Goal: Information Seeking & Learning: Compare options

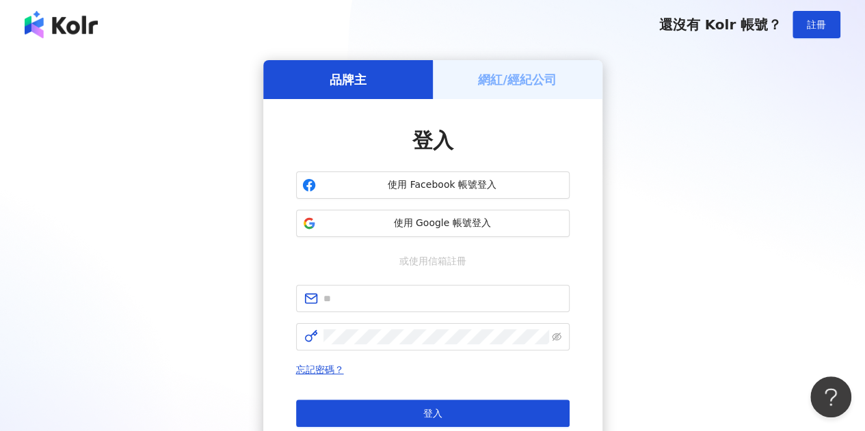
scroll to position [80, 0]
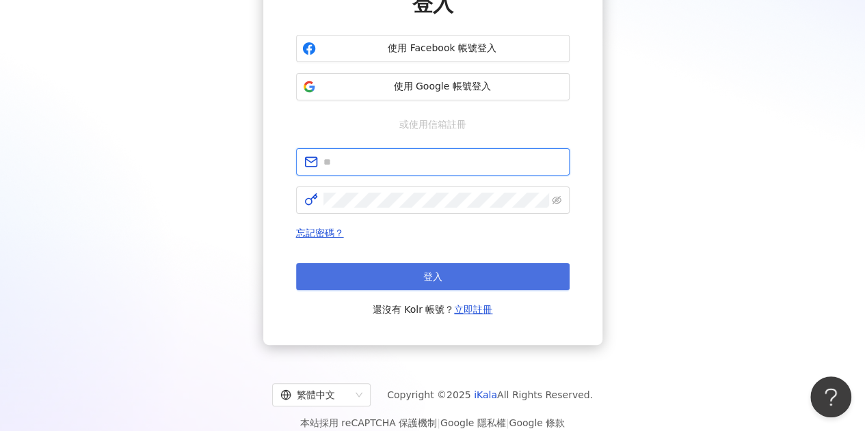
type input "**********"
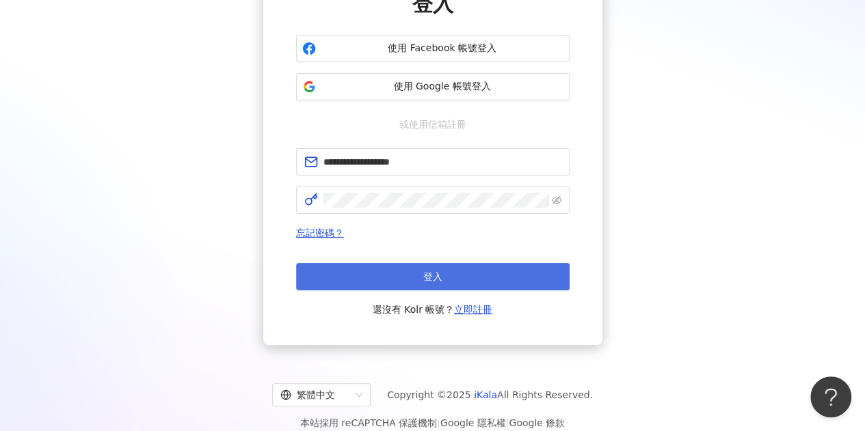
click at [399, 278] on button "登入" at bounding box center [432, 276] width 273 height 27
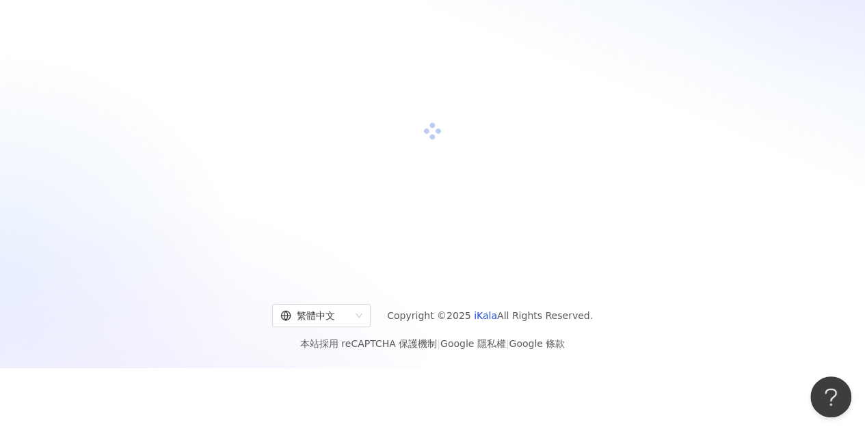
scroll to position [137, 0]
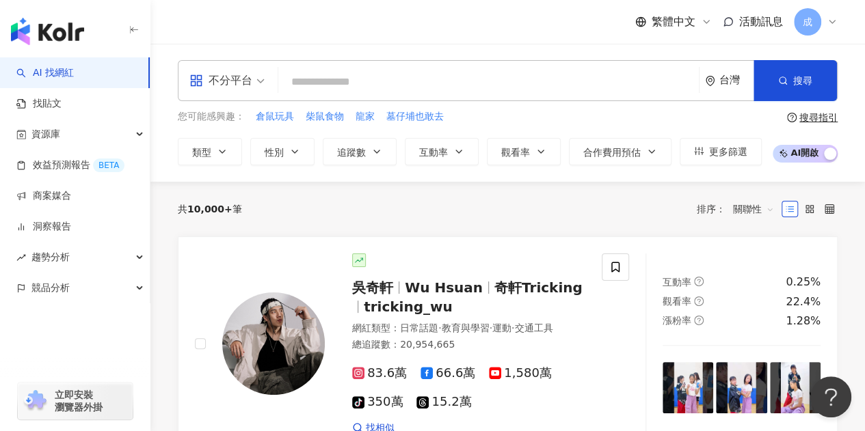
click at [334, 88] on input "search" at bounding box center [489, 82] width 410 height 26
click at [228, 144] on button "類型" at bounding box center [210, 151] width 64 height 27
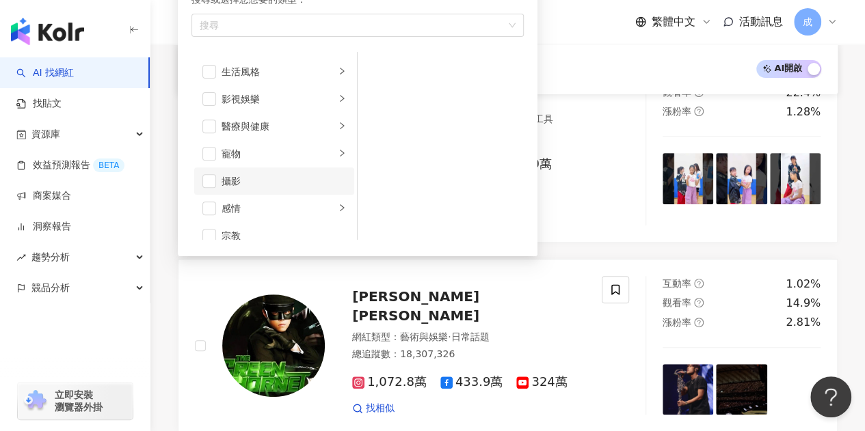
scroll to position [268, 0]
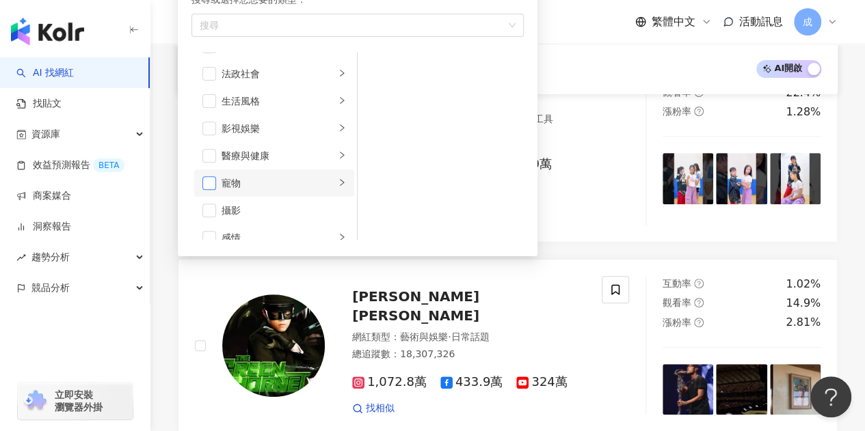
click at [211, 180] on span "button" at bounding box center [209, 183] width 14 height 14
click at [338, 183] on icon "right" at bounding box center [342, 182] width 8 height 8
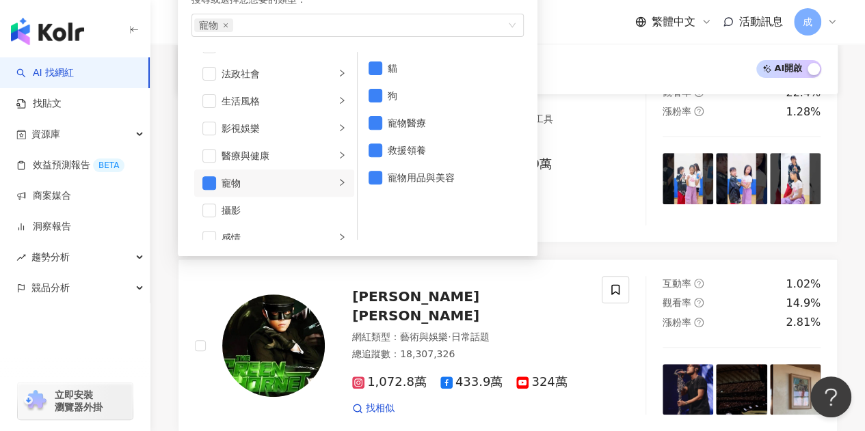
click at [549, 19] on div "繁體中文 活動訊息 成" at bounding box center [508, 22] width 660 height 44
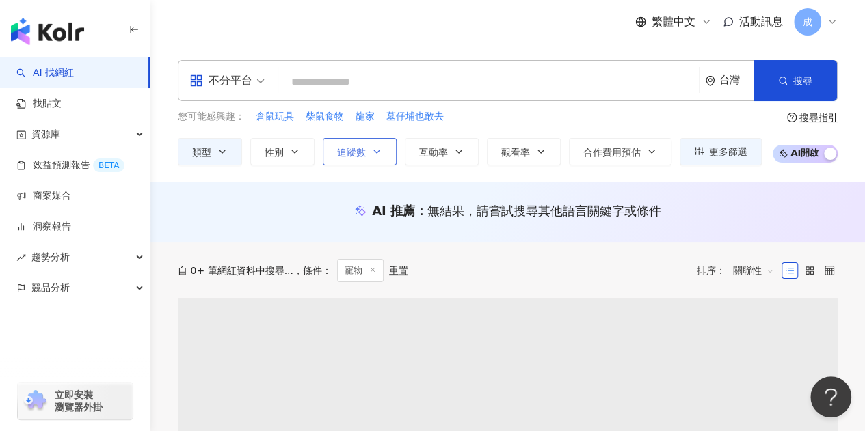
click at [360, 151] on span "追蹤數" at bounding box center [351, 152] width 29 height 11
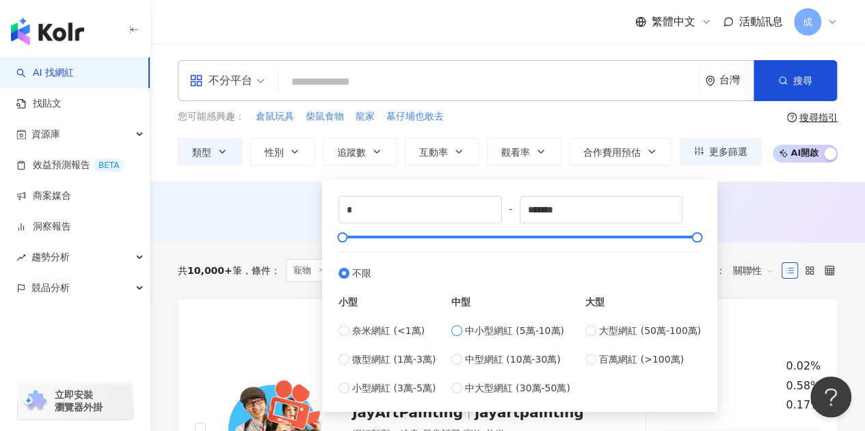
type input "*****"
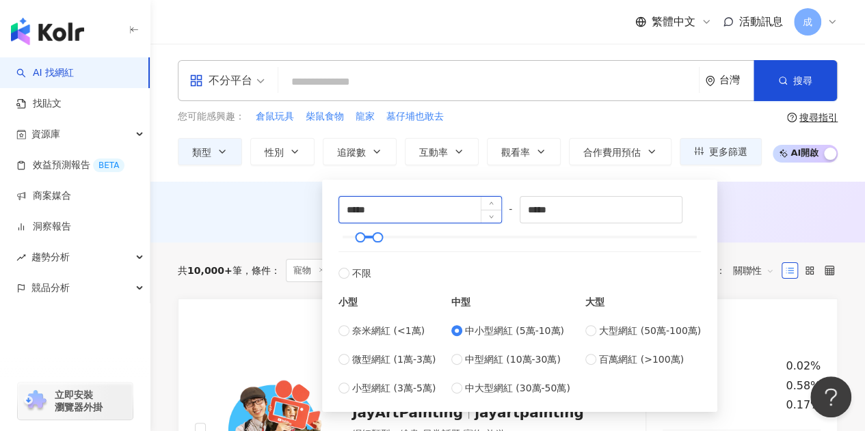
click at [397, 215] on input "*****" at bounding box center [420, 210] width 162 height 26
drag, startPoint x: 346, startPoint y: 213, endPoint x: 410, endPoint y: 213, distance: 64.3
click at [410, 213] on input "*****" at bounding box center [420, 210] width 162 height 26
type input "*****"
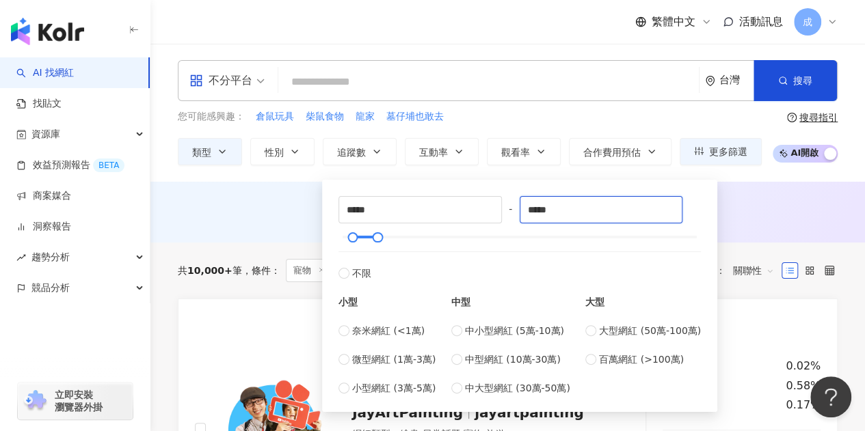
drag, startPoint x: 562, startPoint y: 209, endPoint x: 511, endPoint y: 216, distance: 51.1
click at [511, 216] on div "***** - ***** 不限 小型 奈米網紅 (<1萬) 微型網紅 (1萬-3萬) 小型網紅 (3萬-5萬) 中型 中小型網紅 (5萬-10萬) 中型網紅…" at bounding box center [519, 296] width 362 height 200
type input "*****"
click at [732, 219] on div "AI 推薦 ： 無結果，請嘗試搜尋其他語言關鍵字或條件" at bounding box center [507, 214] width 714 height 25
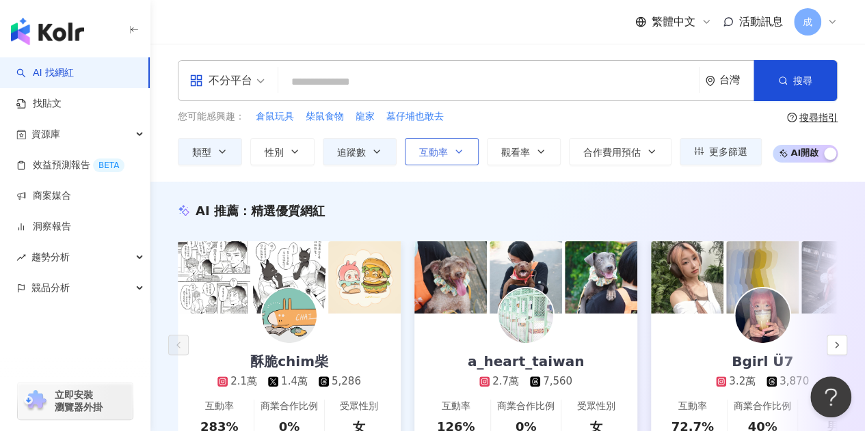
click at [442, 150] on span "互動率" at bounding box center [433, 152] width 29 height 11
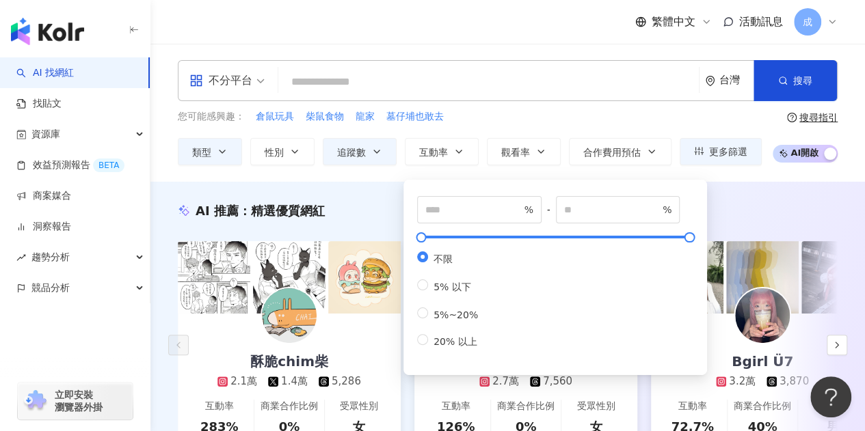
click at [416, 321] on div "% - % 不限 5% 以下 5%~20% 20% 以上" at bounding box center [555, 277] width 287 height 179
type input "*"
type input "**"
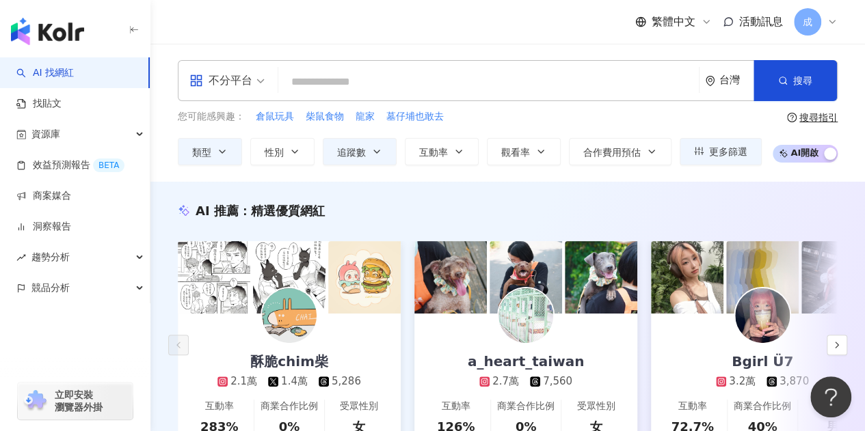
click at [740, 188] on div "AI 推薦 ： 精選優質網紅 酥脆chim柴 2.1萬 1.4萬 5,286 互動率 283% 商業合作比例 0% 受眾性別 女 a_heart_taiwan…" at bounding box center [507, 340] width 714 height 317
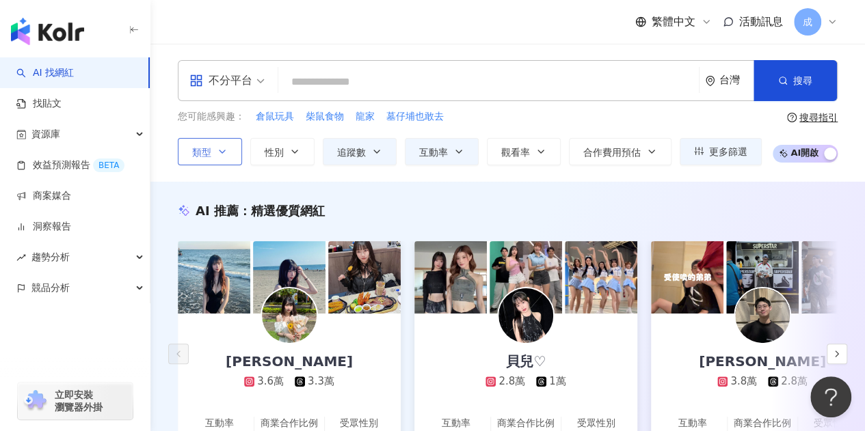
click at [232, 150] on button "類型" at bounding box center [210, 151] width 64 height 27
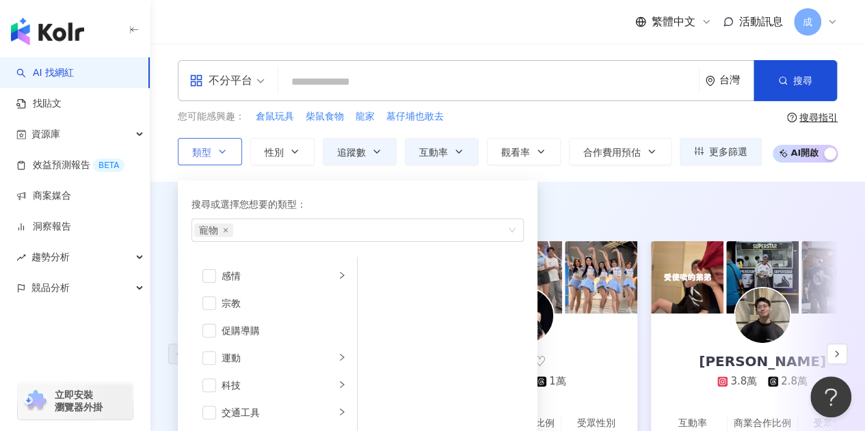
scroll to position [473, 0]
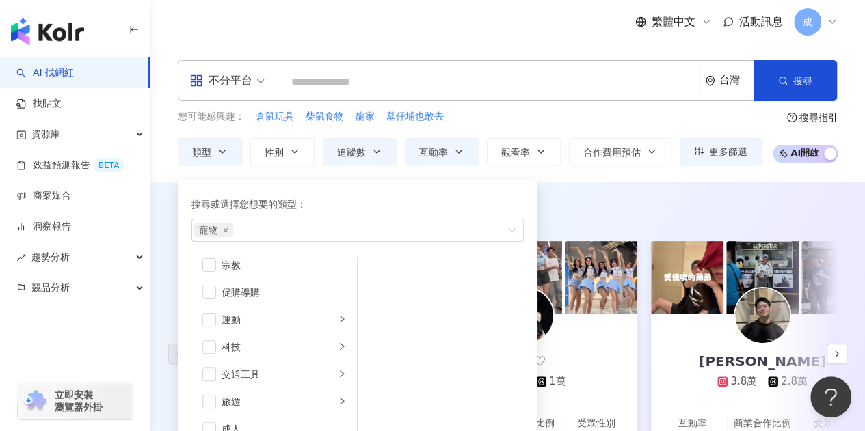
click at [593, 195] on div "AI 推薦 ： 精選優質網紅 聿軒 3.6萬 3.3萬 互動率 18.8% 商業合作比例 0% 受眾性別 男 貝兒♡ 2.8萬 1萬 互動率 14.1% 商業…" at bounding box center [507, 349] width 714 height 334
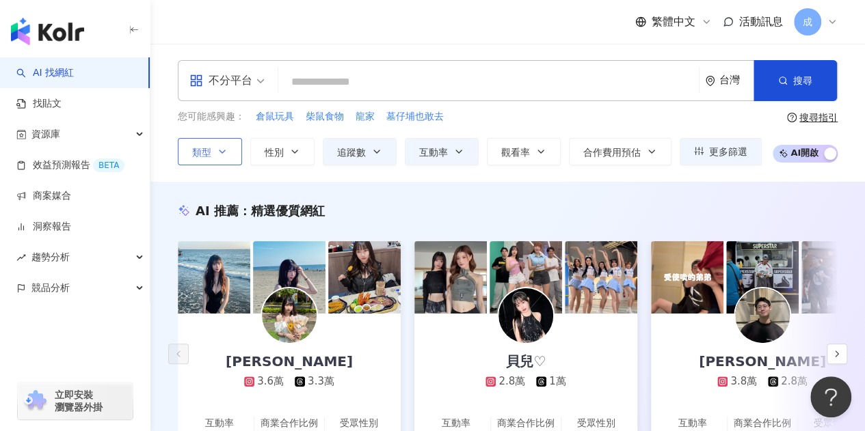
click at [234, 155] on button "類型" at bounding box center [210, 151] width 64 height 27
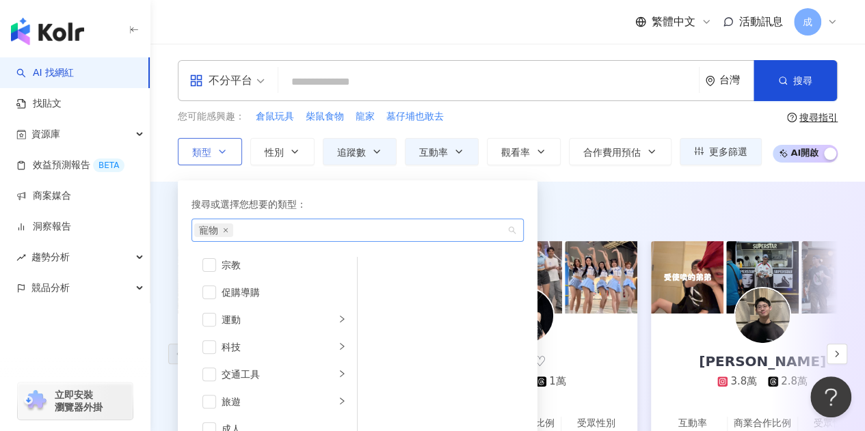
click at [295, 225] on div "寵物" at bounding box center [350, 231] width 312 height 14
drag, startPoint x: 510, startPoint y: 227, endPoint x: 546, endPoint y: 215, distance: 38.1
click at [511, 228] on div "寵物" at bounding box center [357, 230] width 332 height 23
click at [603, 202] on div "AI 推薦 ： 精選優質網紅" at bounding box center [508, 210] width 660 height 17
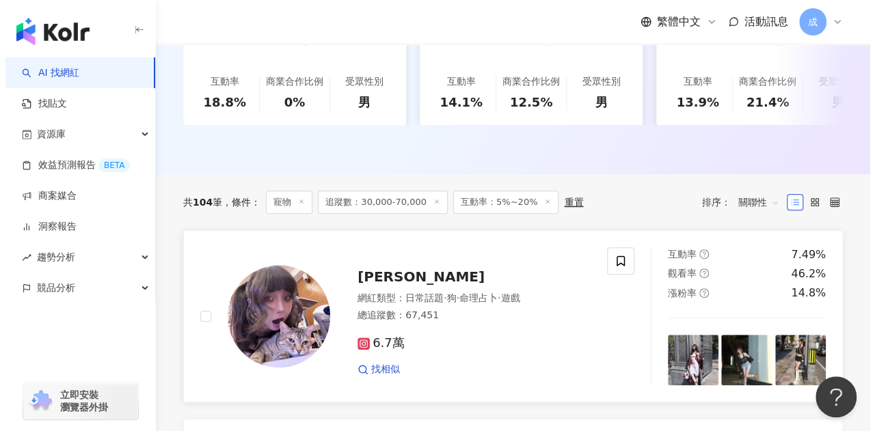
scroll to position [0, 0]
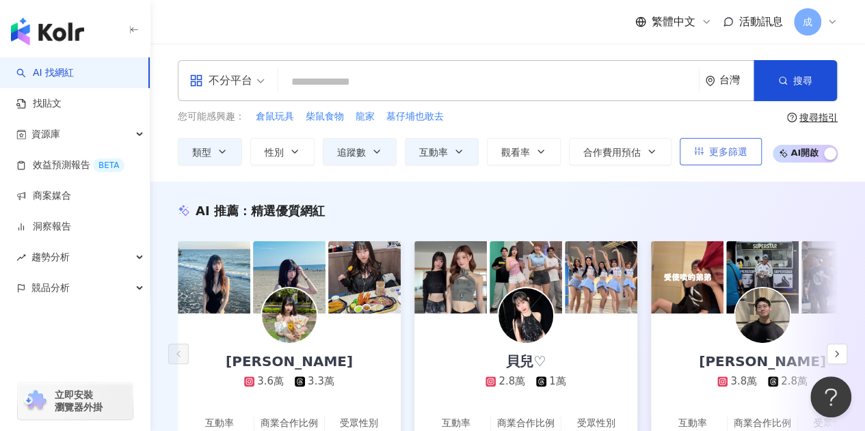
click at [717, 154] on span "更多篩選" at bounding box center [728, 151] width 38 height 11
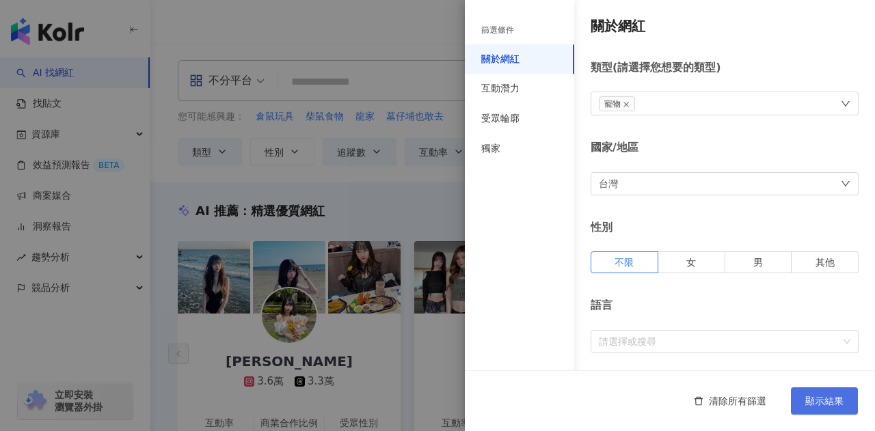
click at [833, 403] on span "顯示結果" at bounding box center [824, 401] width 38 height 11
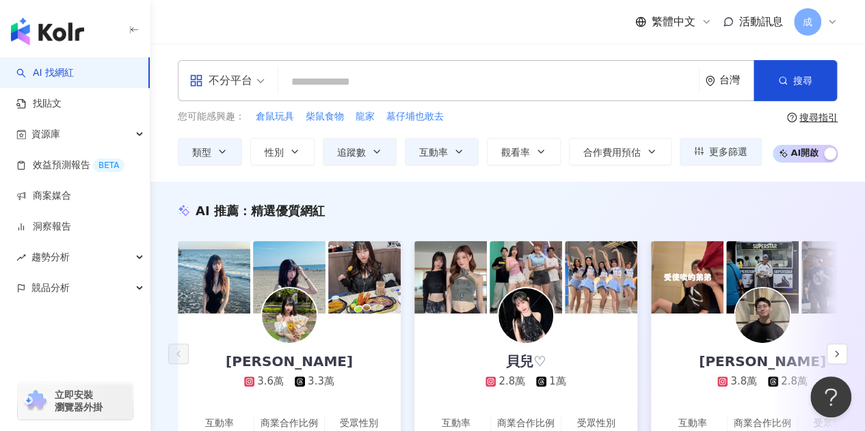
scroll to position [137, 0]
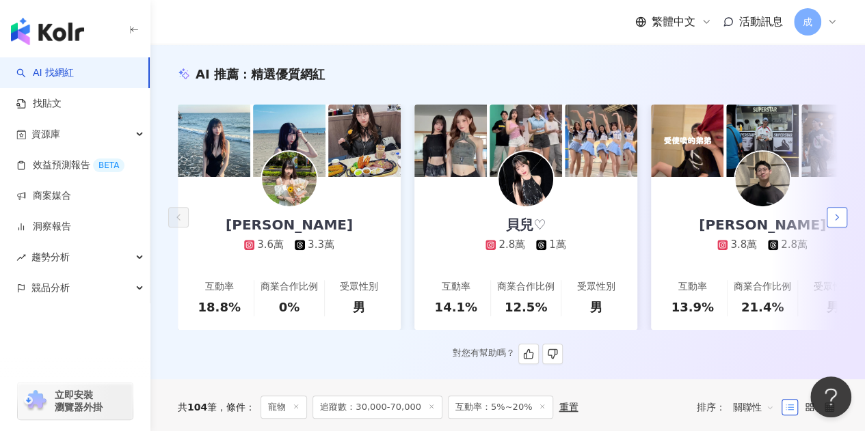
click at [844, 214] on button "button" at bounding box center [837, 217] width 21 height 21
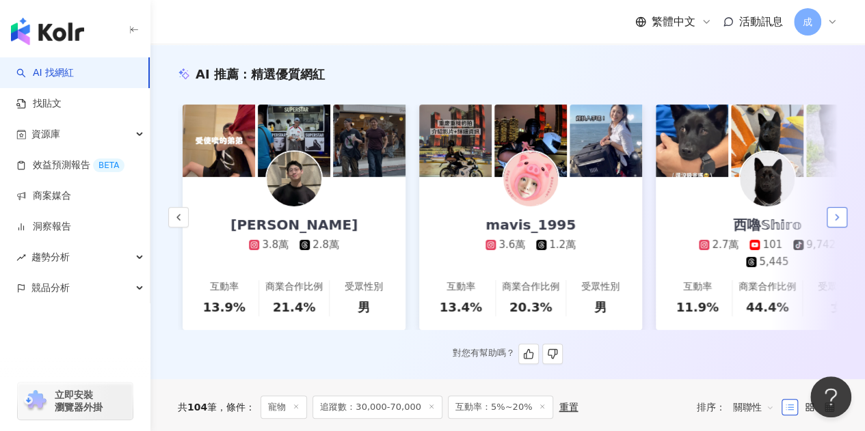
scroll to position [0, 473]
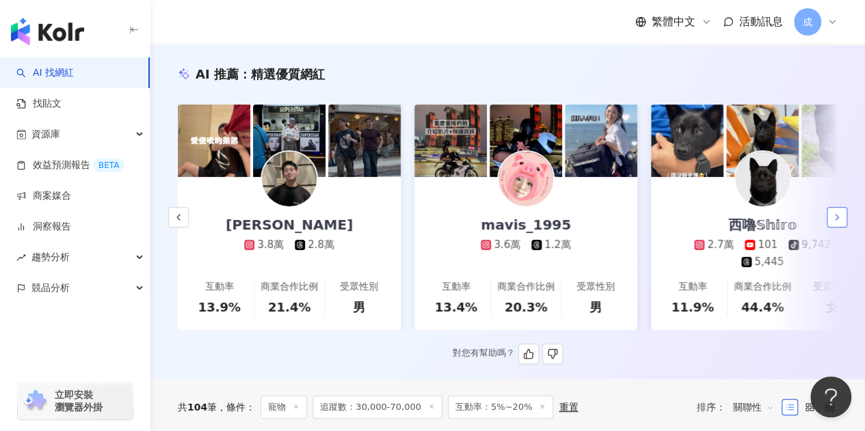
click at [844, 214] on button "button" at bounding box center [837, 217] width 21 height 21
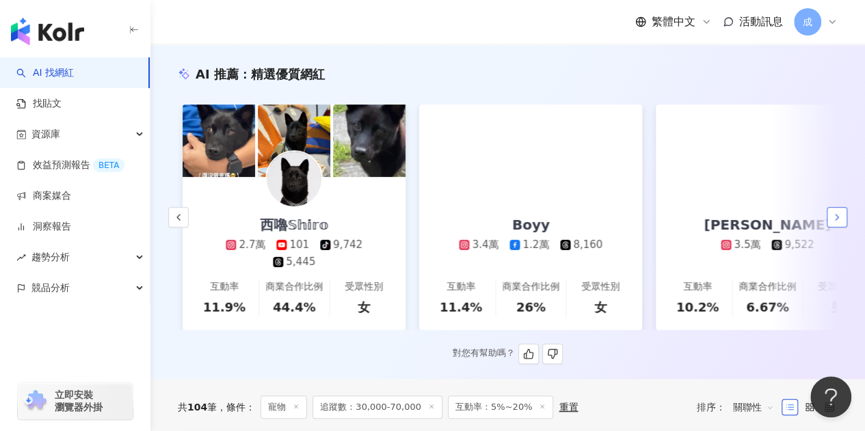
scroll to position [0, 946]
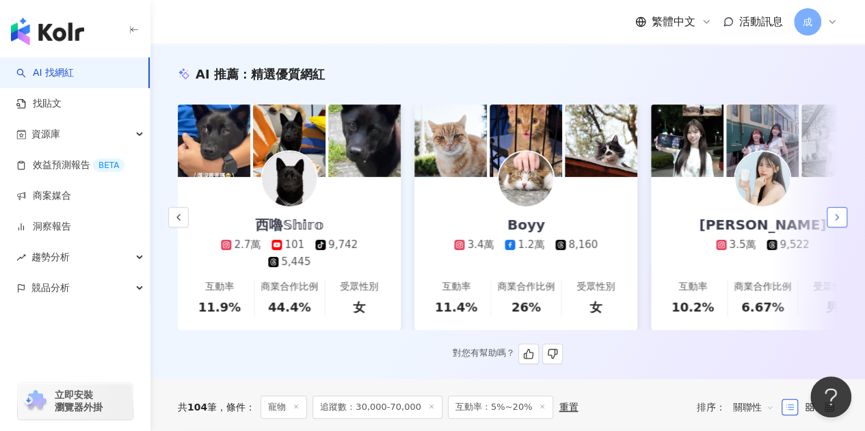
click at [844, 214] on button "button" at bounding box center [837, 217] width 21 height 21
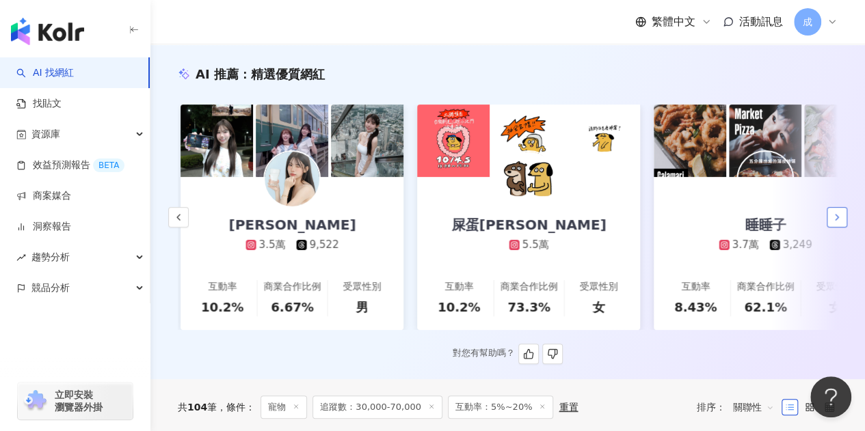
scroll to position [0, 1419]
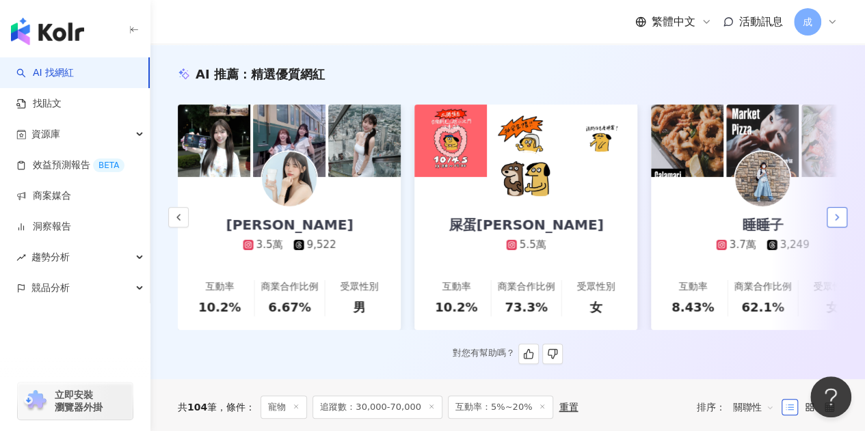
click at [842, 214] on icon "button" at bounding box center [836, 217] width 11 height 11
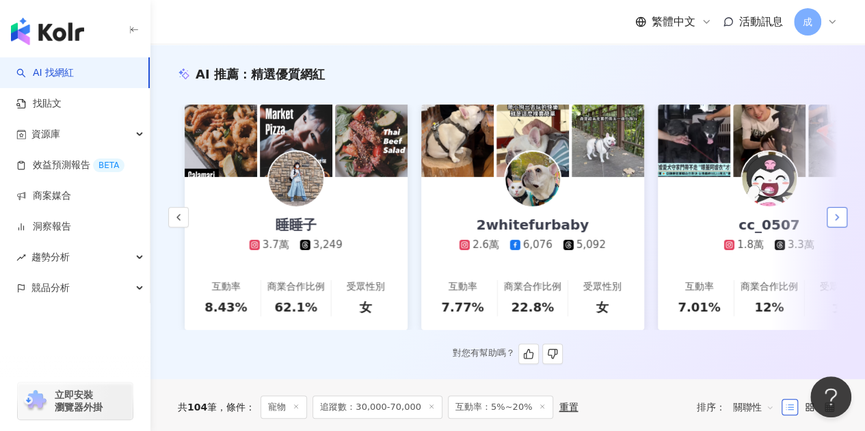
scroll to position [0, 1892]
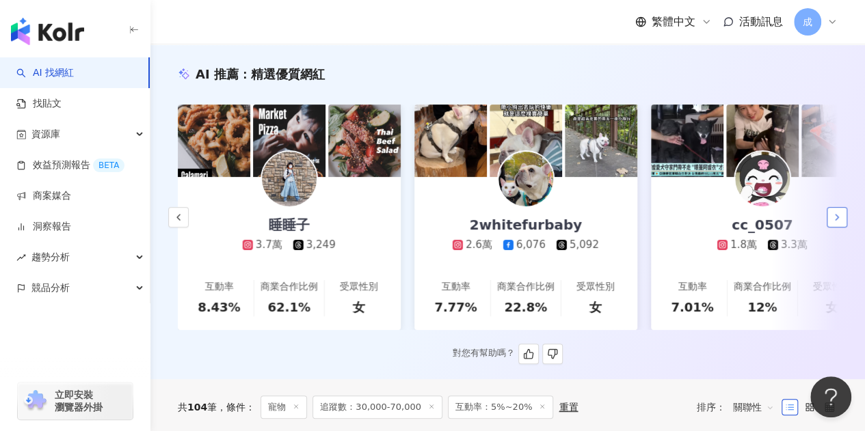
click at [833, 218] on icon "button" at bounding box center [836, 217] width 11 height 11
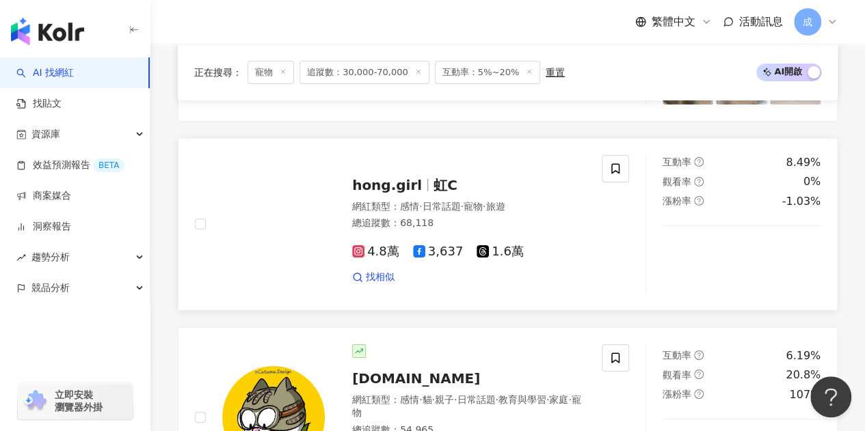
scroll to position [2530, 0]
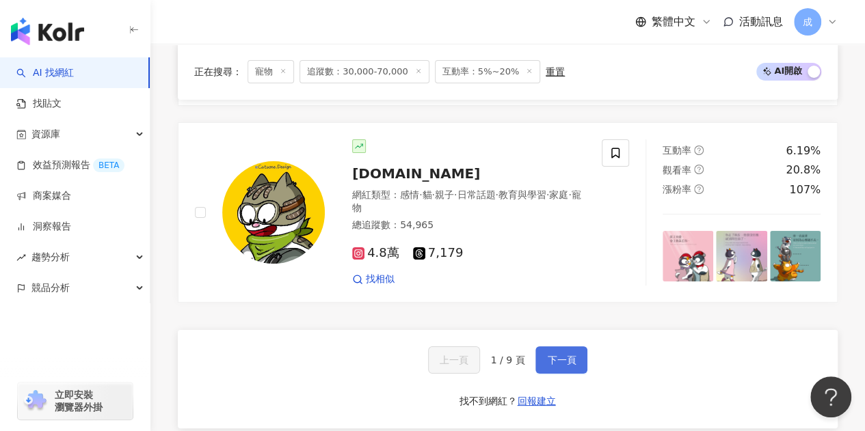
click at [561, 355] on span "下一頁" at bounding box center [561, 360] width 29 height 11
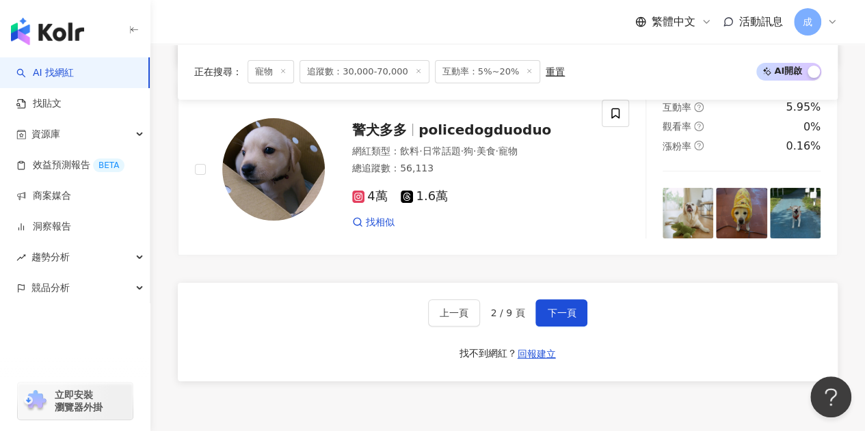
scroll to position [2729, 0]
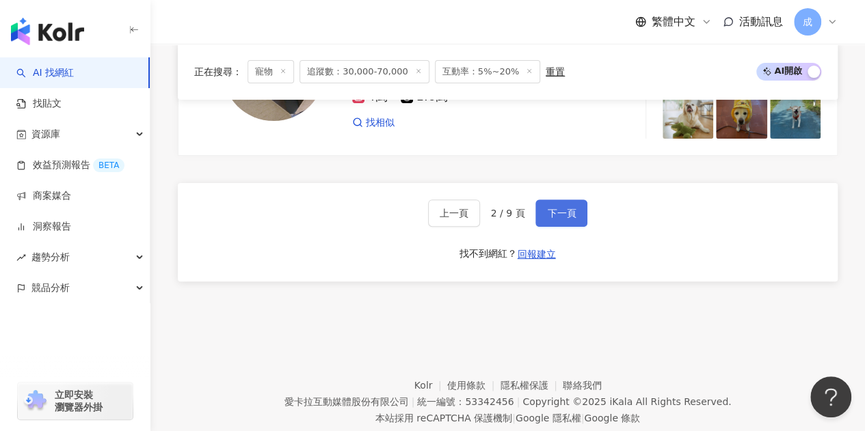
click at [578, 200] on button "下一頁" at bounding box center [561, 213] width 52 height 27
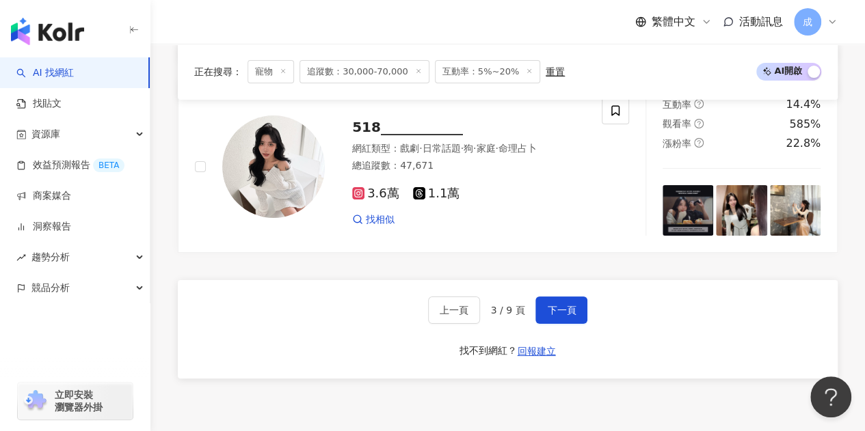
scroll to position [2560, 0]
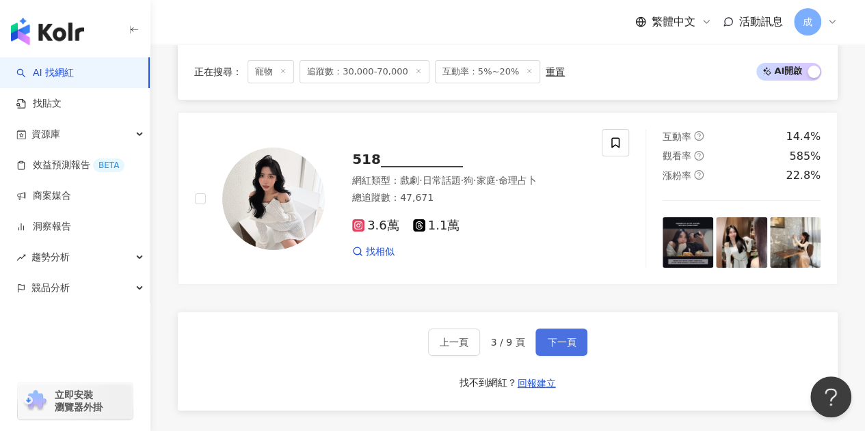
click at [553, 337] on span "下一頁" at bounding box center [561, 342] width 29 height 11
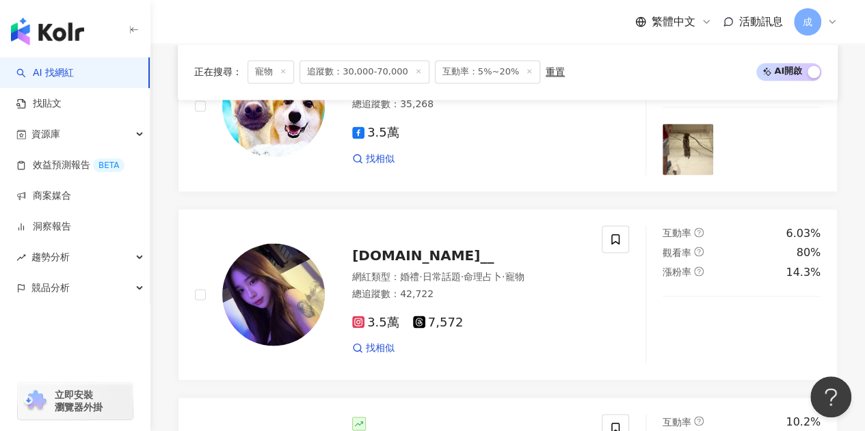
scroll to position [2553, 0]
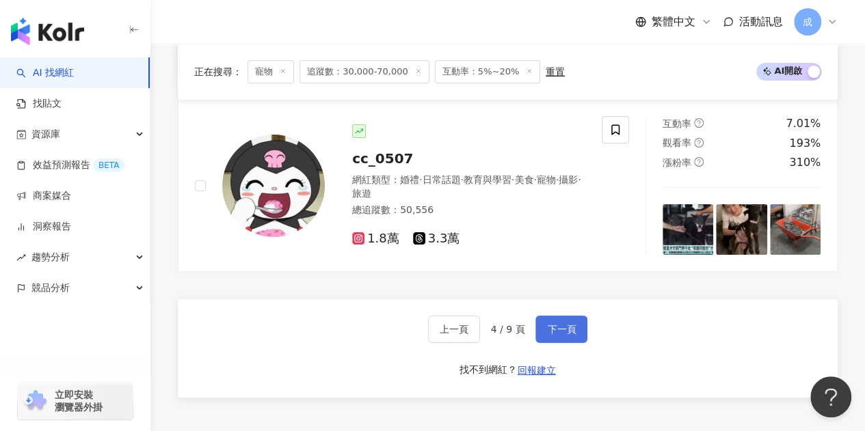
click at [567, 324] on span "下一頁" at bounding box center [561, 329] width 29 height 11
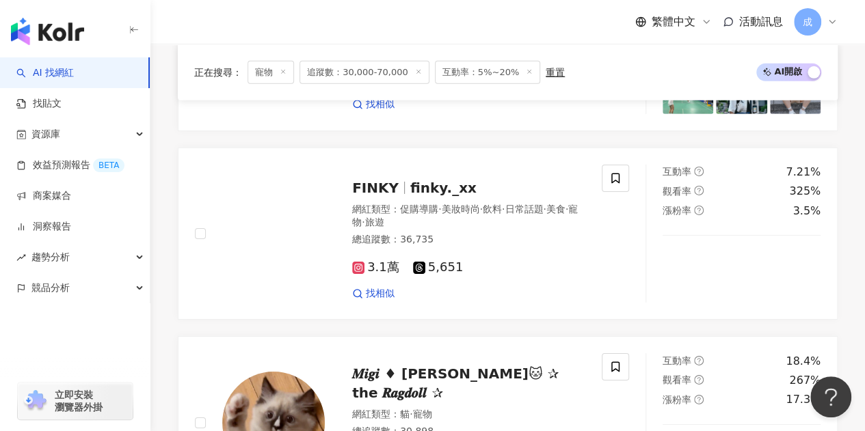
scroll to position [2087, 0]
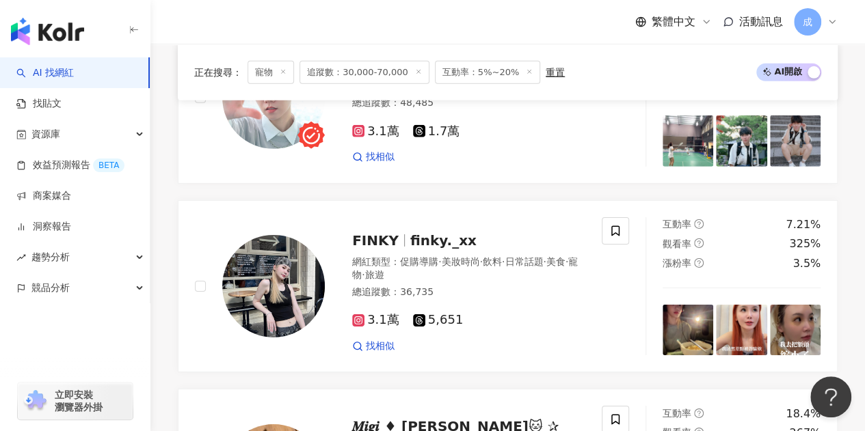
click at [346, 77] on span "追蹤數：30,000-70,000" at bounding box center [364, 71] width 130 height 23
click at [402, 73] on span "追蹤數：30,000-70,000" at bounding box center [364, 71] width 130 height 23
click at [416, 70] on line at bounding box center [417, 71] width 3 height 3
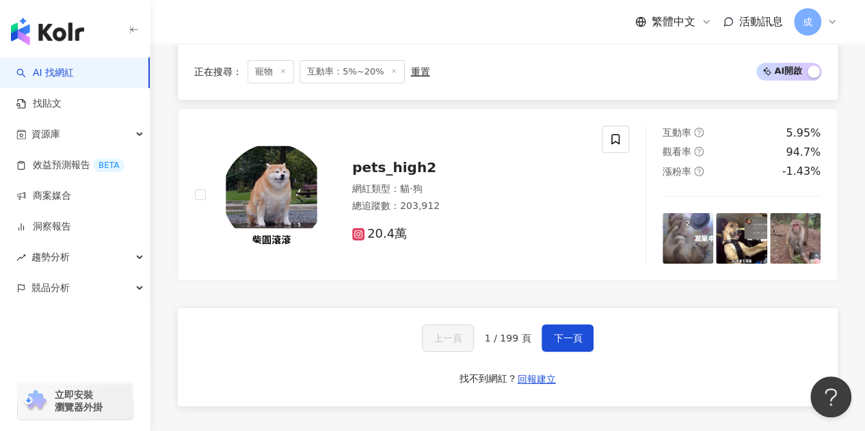
scroll to position [2461, 0]
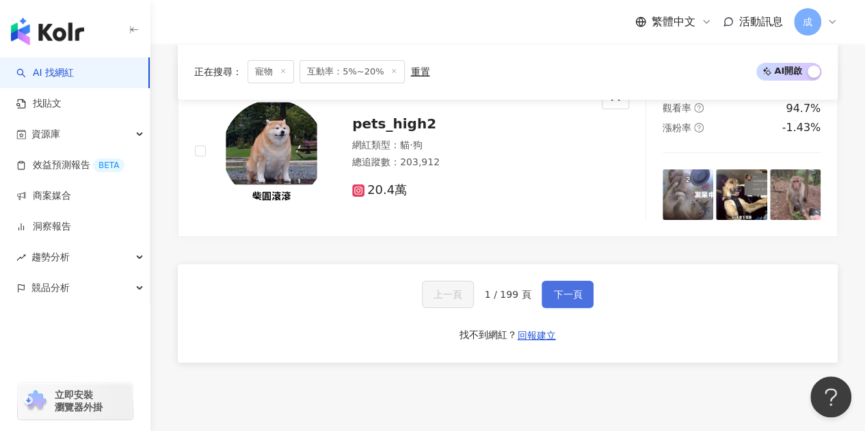
click at [576, 289] on span "下一頁" at bounding box center [567, 294] width 29 height 11
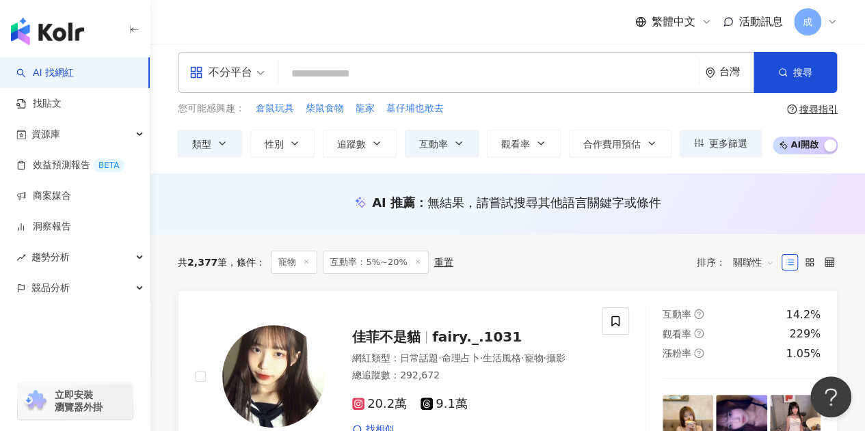
scroll to position [0, 0]
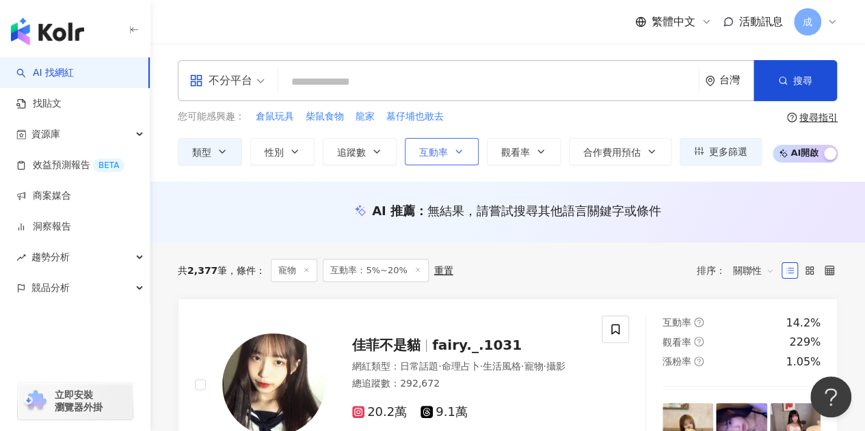
click at [453, 155] on icon "button" at bounding box center [458, 151] width 11 height 11
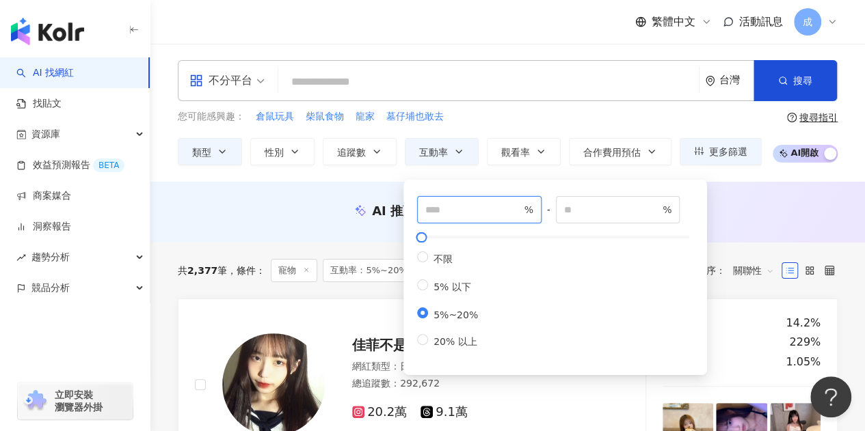
drag, startPoint x: 457, startPoint y: 209, endPoint x: 441, endPoint y: 211, distance: 16.0
click at [441, 211] on input "*" at bounding box center [473, 209] width 96 height 15
click at [515, 216] on input "*" at bounding box center [473, 209] width 96 height 15
type input "*"
click at [515, 216] on input "*" at bounding box center [473, 209] width 96 height 15
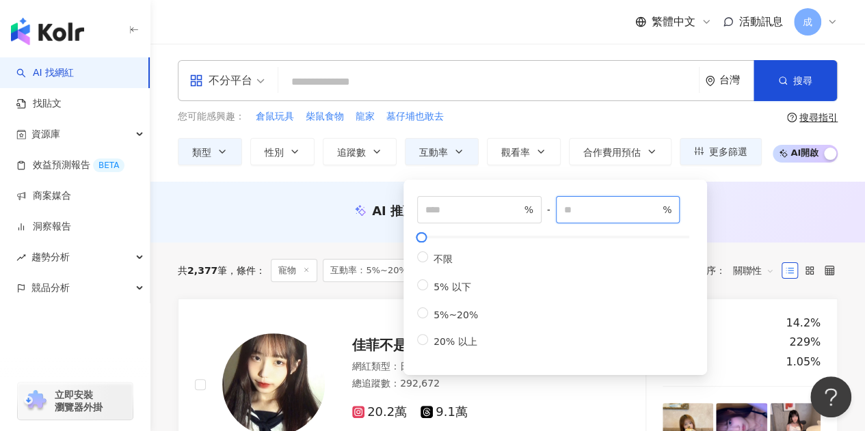
click at [660, 214] on input "**" at bounding box center [612, 209] width 96 height 15
click at [660, 212] on input "**" at bounding box center [612, 209] width 96 height 15
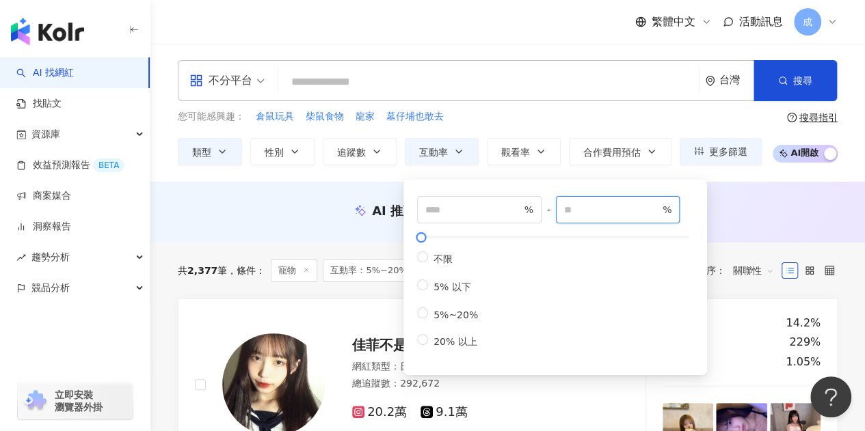
click at [660, 212] on input "**" at bounding box center [612, 209] width 96 height 15
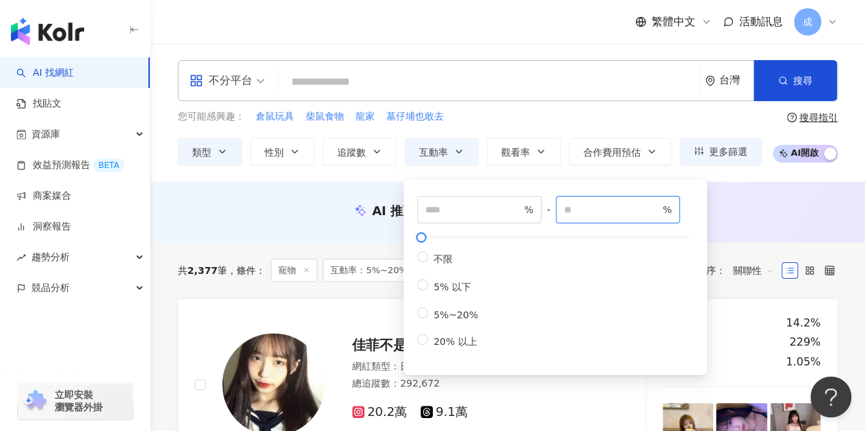
click at [660, 212] on input "*" at bounding box center [612, 209] width 96 height 15
type input "*"
click at [660, 212] on input "*" at bounding box center [612, 209] width 96 height 15
click at [734, 211] on div "AI 推薦 ： 無結果，請嘗試搜尋其他語言關鍵字或條件" at bounding box center [508, 210] width 660 height 17
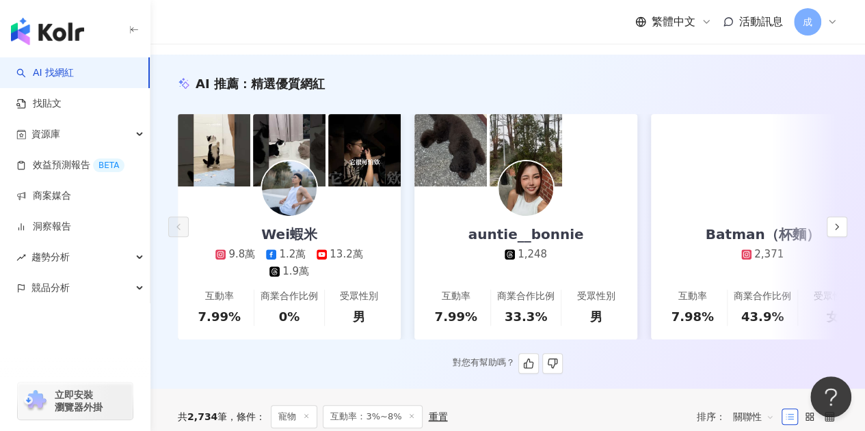
scroll to position [137, 0]
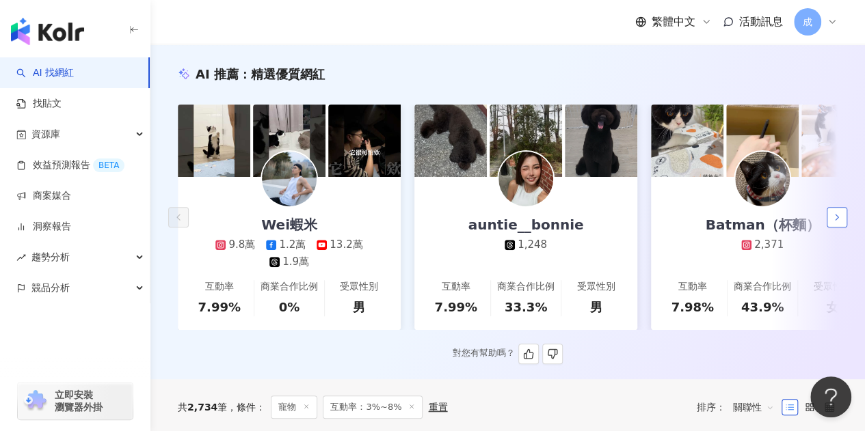
click at [835, 219] on polyline "button" at bounding box center [836, 217] width 3 height 5
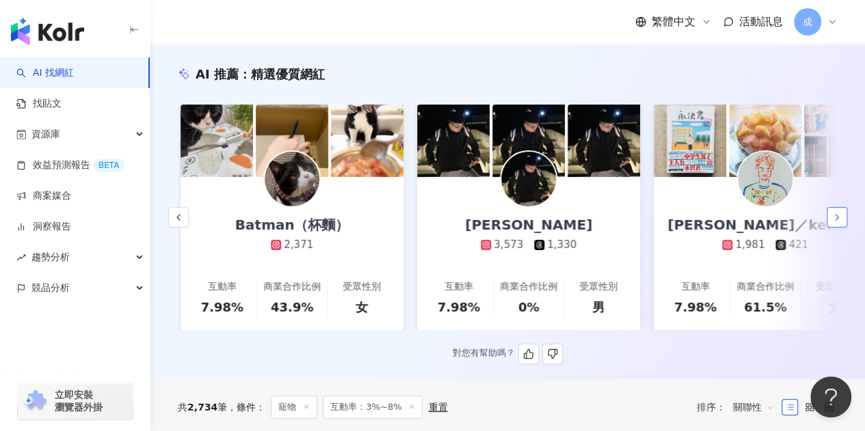
scroll to position [0, 473]
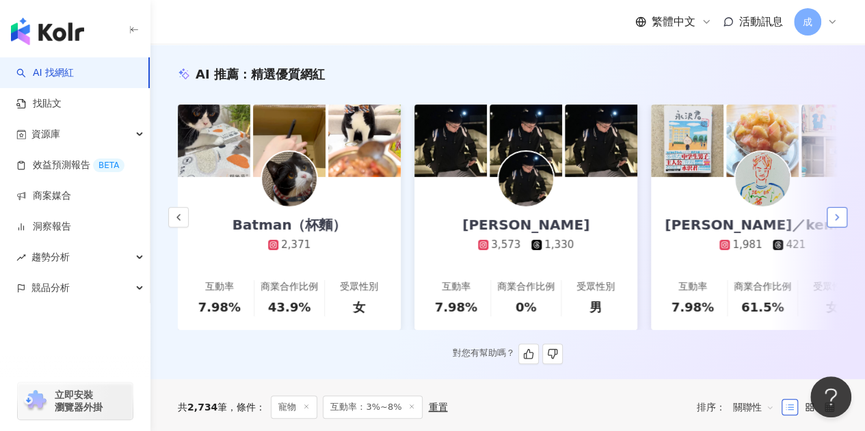
click at [837, 217] on icon "button" at bounding box center [836, 217] width 11 height 11
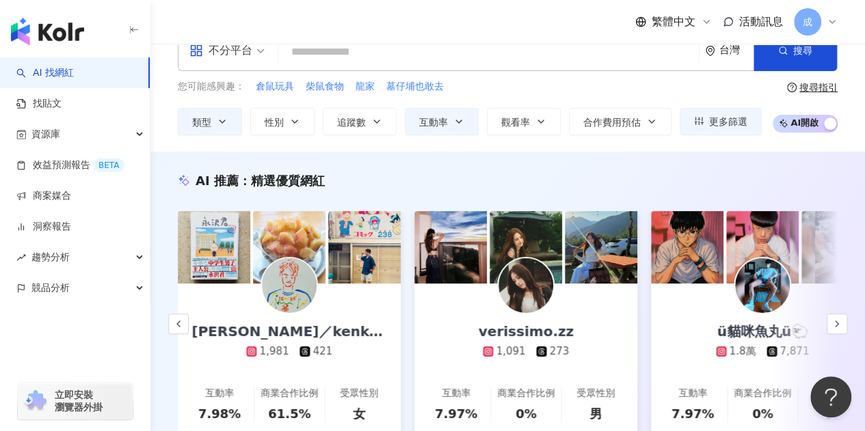
scroll to position [0, 0]
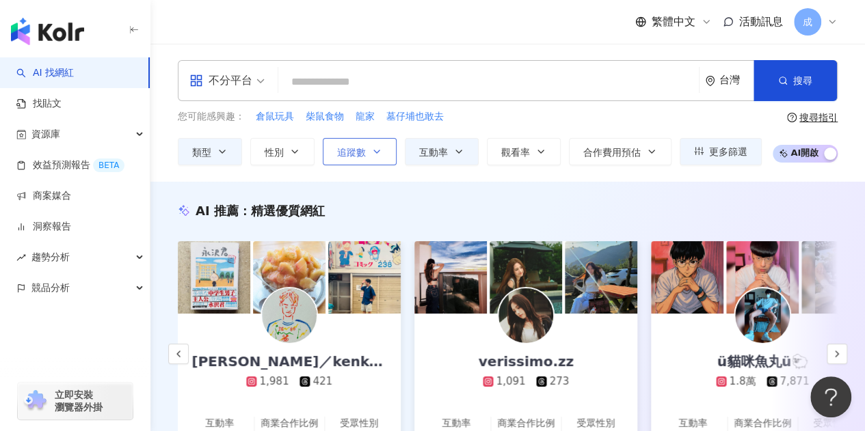
click at [376, 157] on button "追蹤數" at bounding box center [360, 151] width 74 height 27
type input "*"
type input "*******"
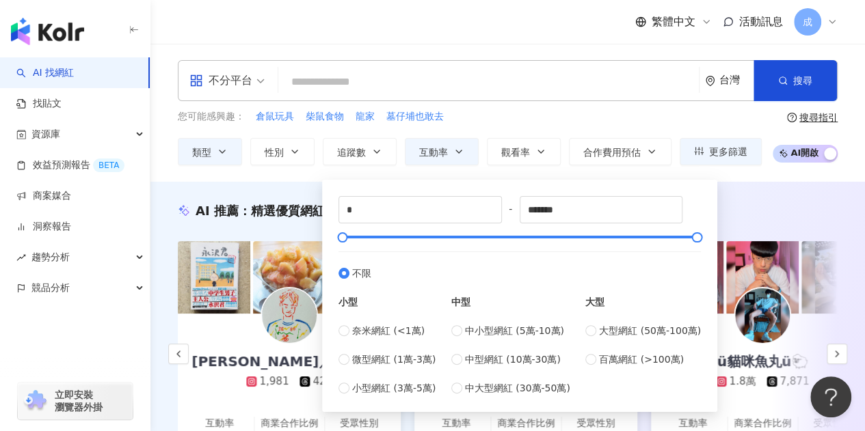
type input "*****"
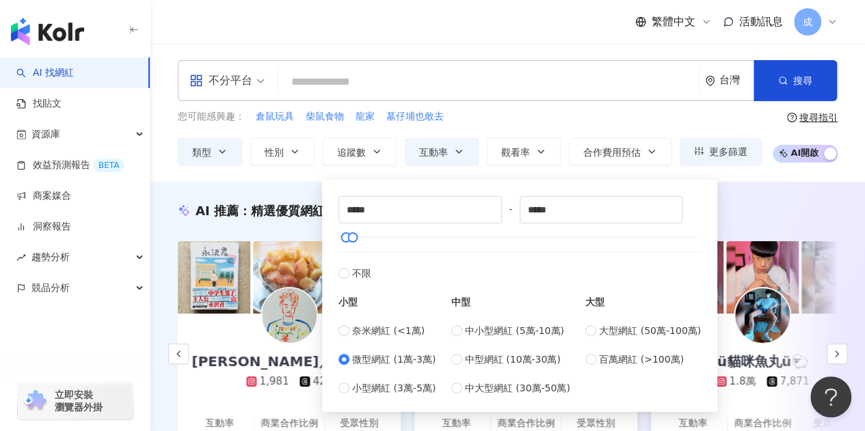
click at [295, 175] on div "不分平台 台灣 搜尋 您可能感興趣： 倉鼠玩具 柴鼠食物 龍家 墓仔埔也敢去 類型 性別 追蹤數 互動率 觀看率 合作費用預估 更多篩選 篩選條件 關於網紅 …" at bounding box center [507, 113] width 714 height 138
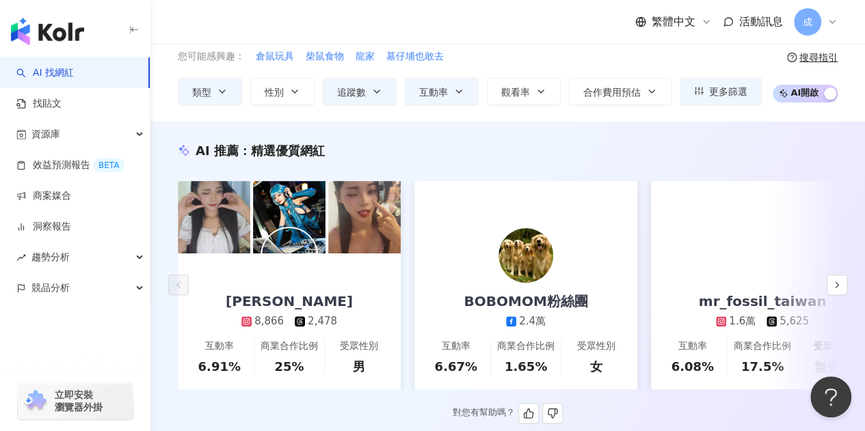
scroll to position [137, 0]
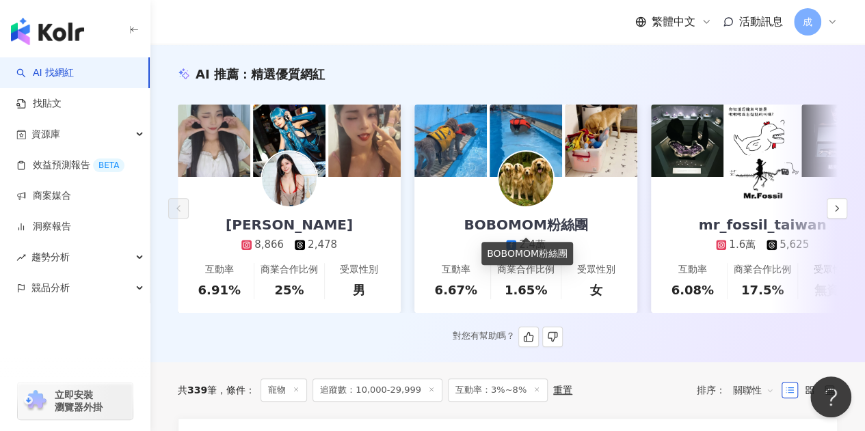
click at [570, 228] on div "BOBOMOM粉絲團" at bounding box center [525, 224] width 151 height 19
click at [840, 214] on icon "button" at bounding box center [836, 208] width 11 height 11
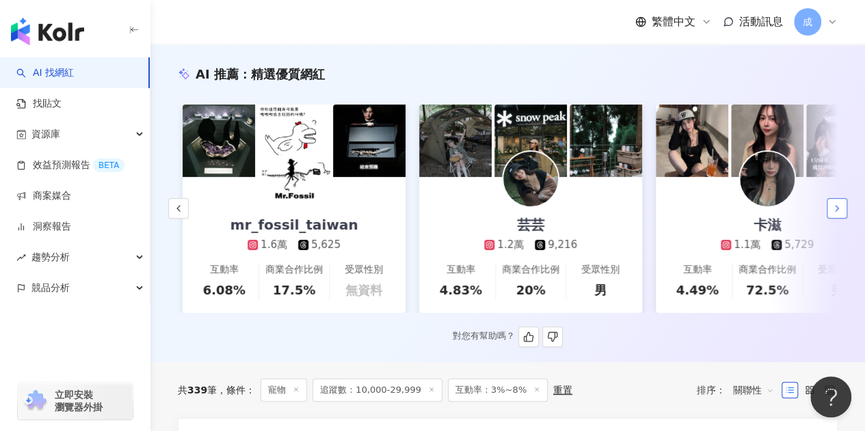
scroll to position [0, 473]
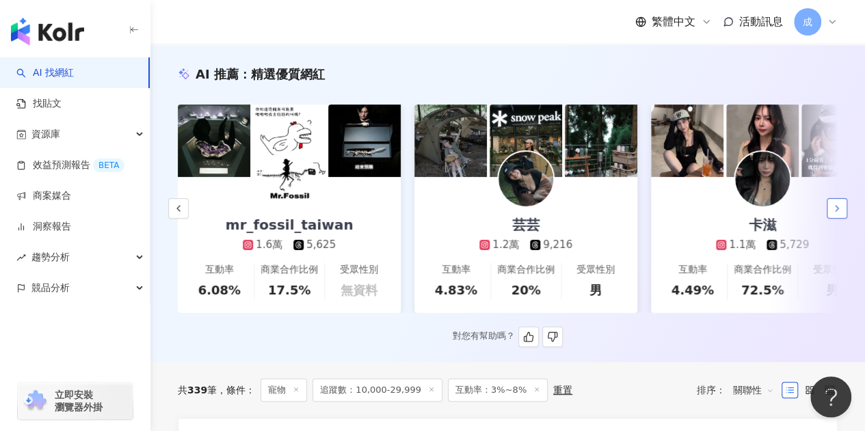
click at [846, 206] on button "button" at bounding box center [837, 208] width 21 height 21
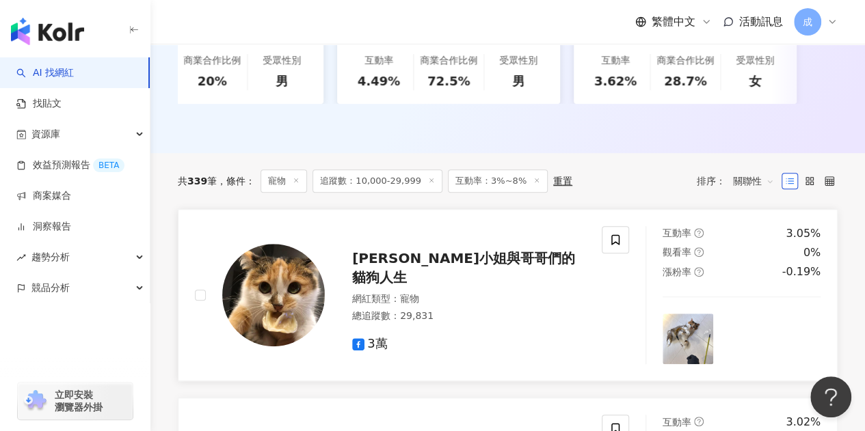
scroll to position [410, 0]
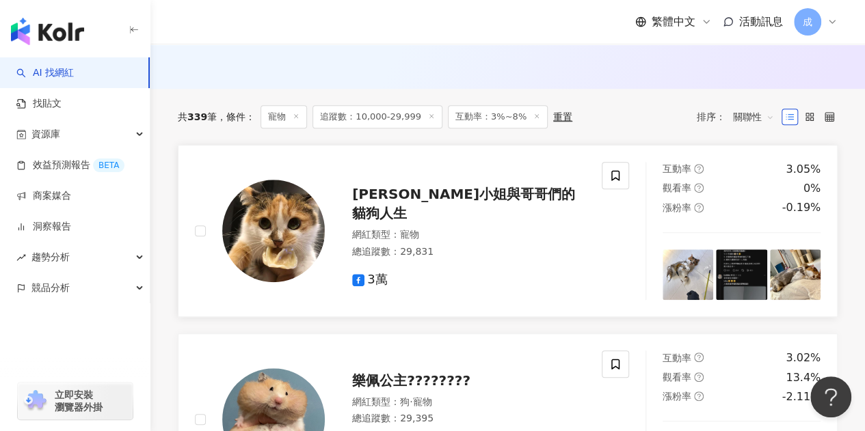
click at [455, 218] on span "Mika小姐與哥哥們的貓狗人生" at bounding box center [463, 204] width 223 height 36
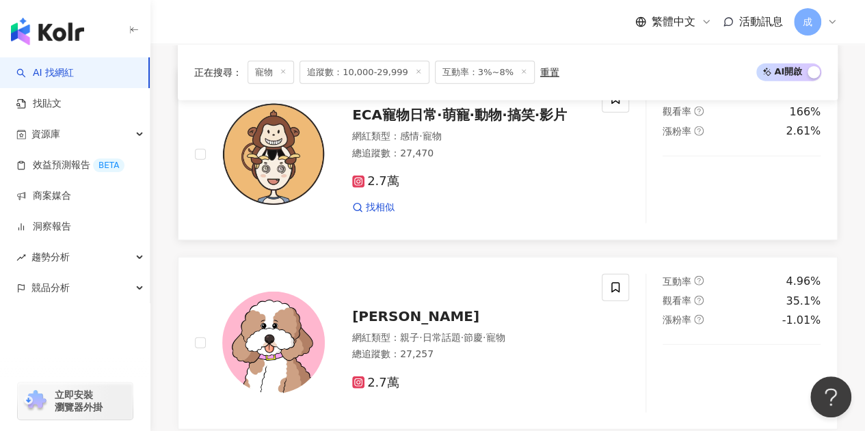
scroll to position [1709, 0]
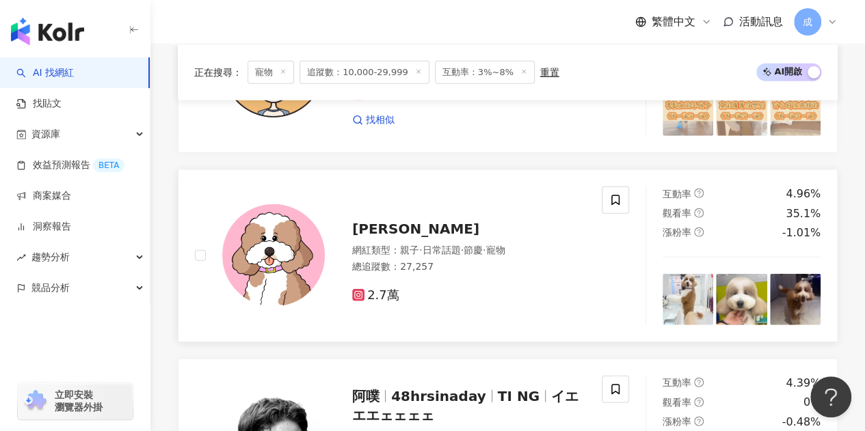
click at [375, 237] on span "羅YUKI" at bounding box center [415, 229] width 127 height 16
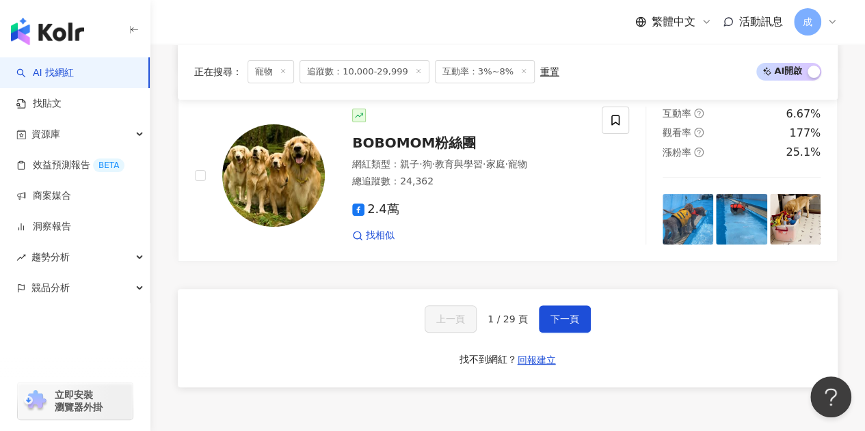
scroll to position [2666, 0]
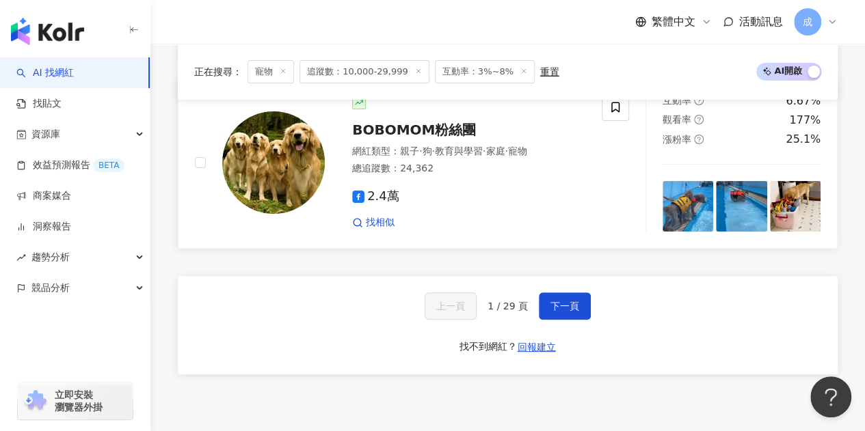
click at [566, 299] on button "下一頁" at bounding box center [565, 306] width 52 height 27
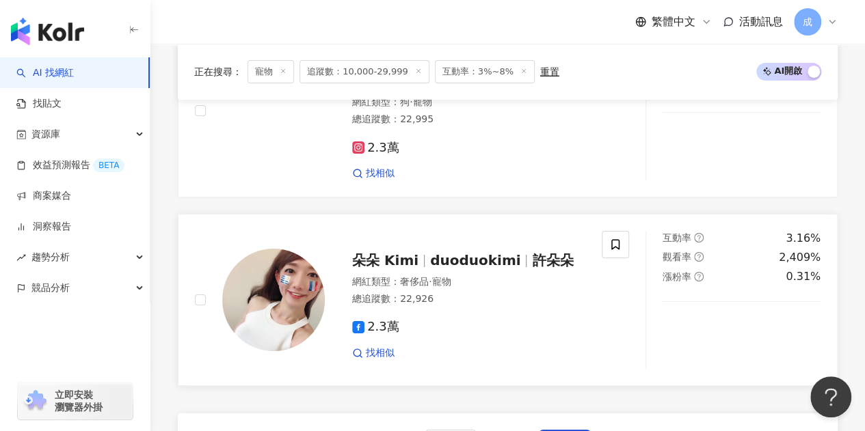
scroll to position [2217, 0]
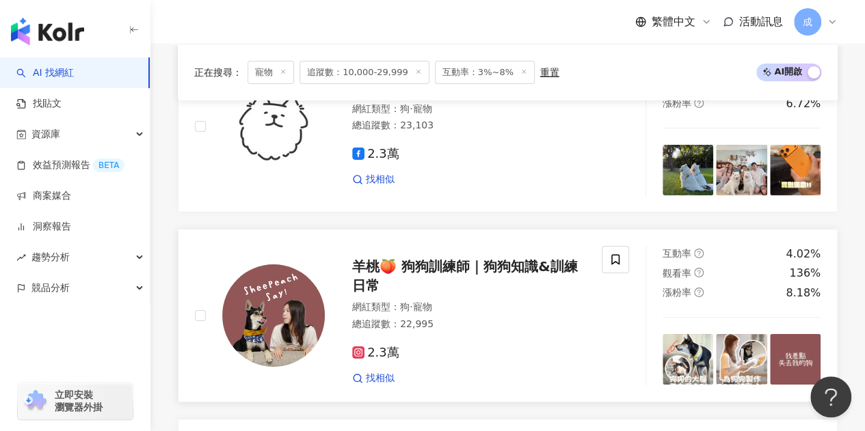
click at [540, 277] on span "羊桃🍑 狗狗訓練師｜狗狗知識&訓練日常" at bounding box center [464, 276] width 225 height 36
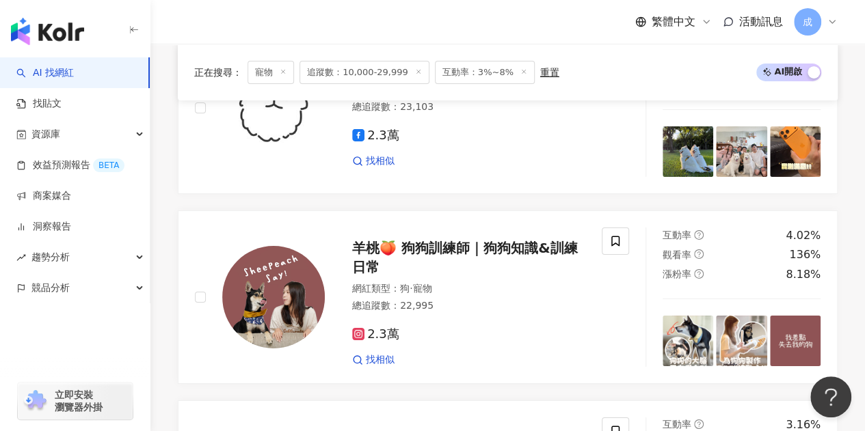
scroll to position [2491, 0]
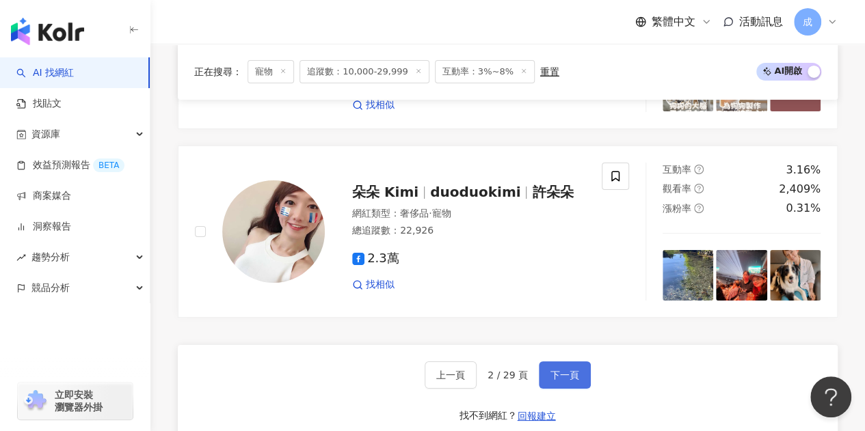
click at [558, 377] on span "下一頁" at bounding box center [564, 375] width 29 height 11
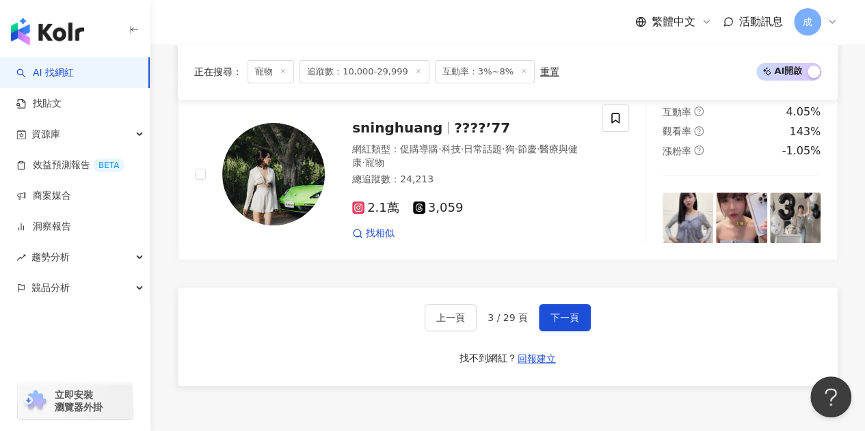
scroll to position [2627, 0]
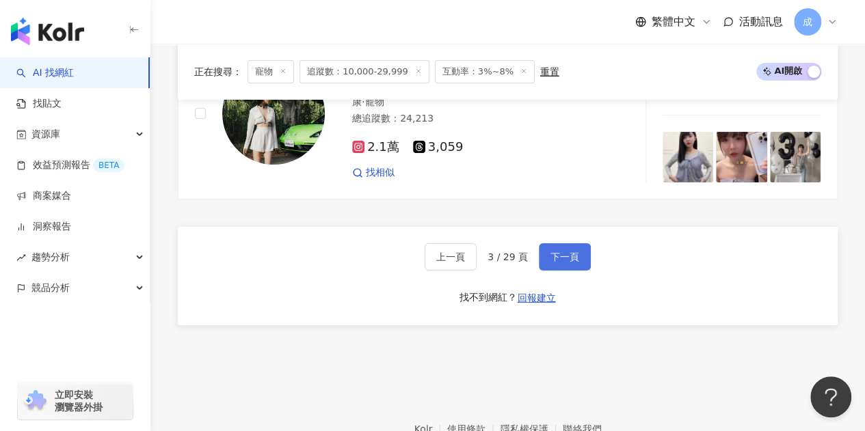
click at [565, 252] on span "下一頁" at bounding box center [564, 257] width 29 height 11
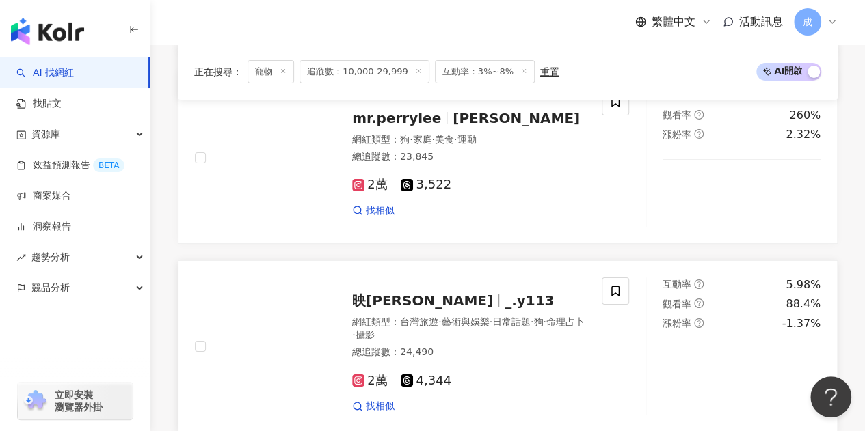
scroll to position [2640, 0]
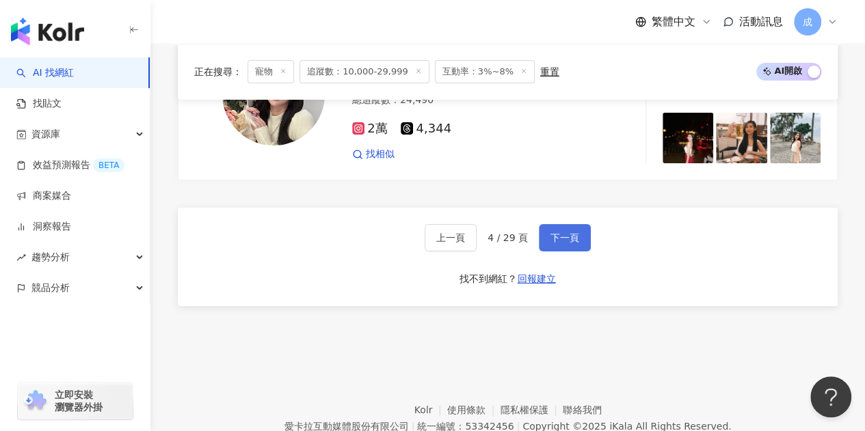
click at [566, 236] on span "下一頁" at bounding box center [564, 237] width 29 height 11
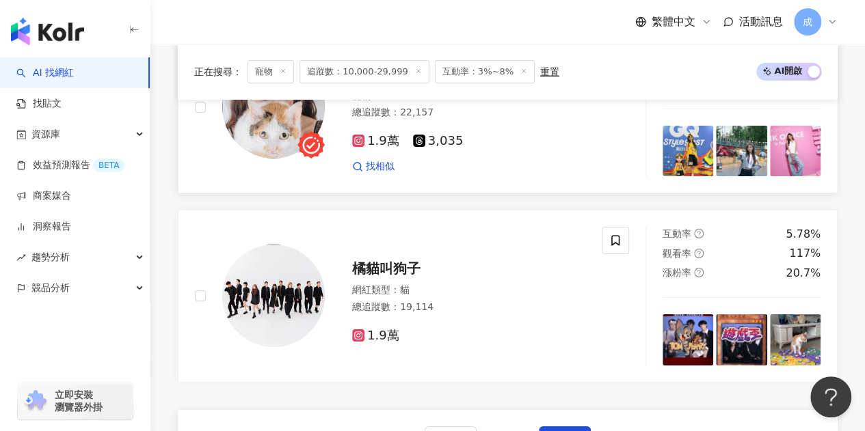
scroll to position [2354, 0]
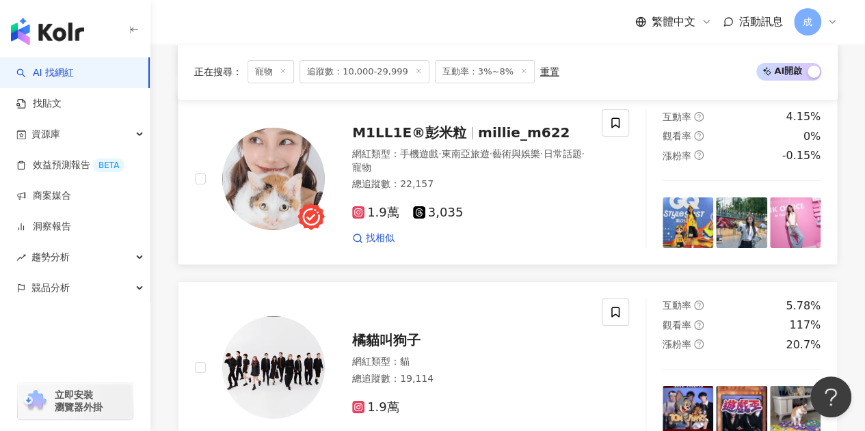
click at [521, 137] on span "millie_m622" at bounding box center [524, 132] width 92 height 16
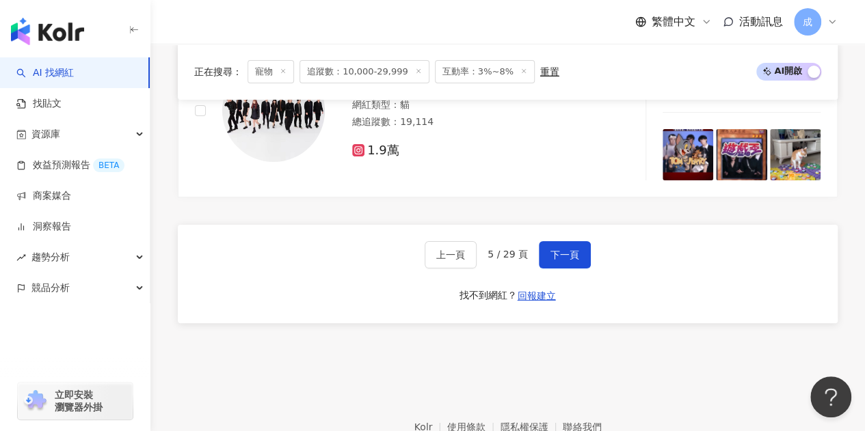
scroll to position [2553, 0]
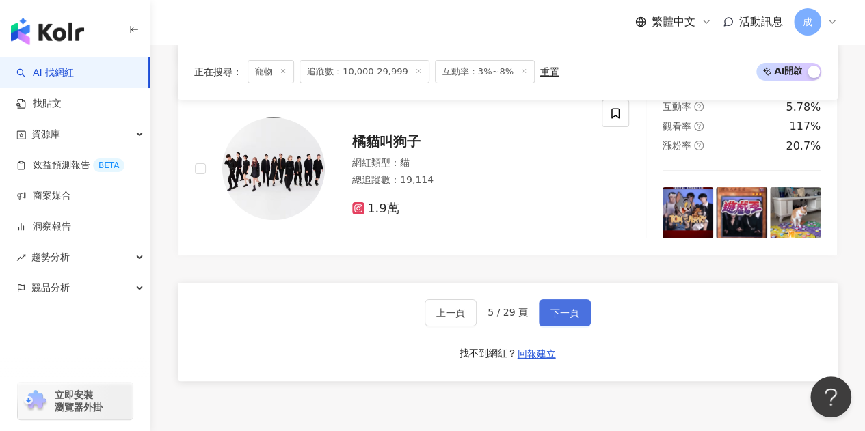
click at [569, 314] on span "下一頁" at bounding box center [564, 313] width 29 height 11
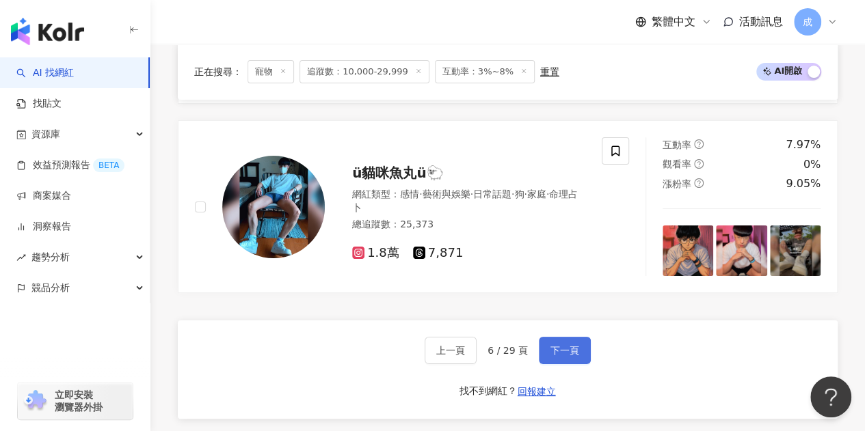
click at [572, 345] on span "下一頁" at bounding box center [564, 350] width 29 height 11
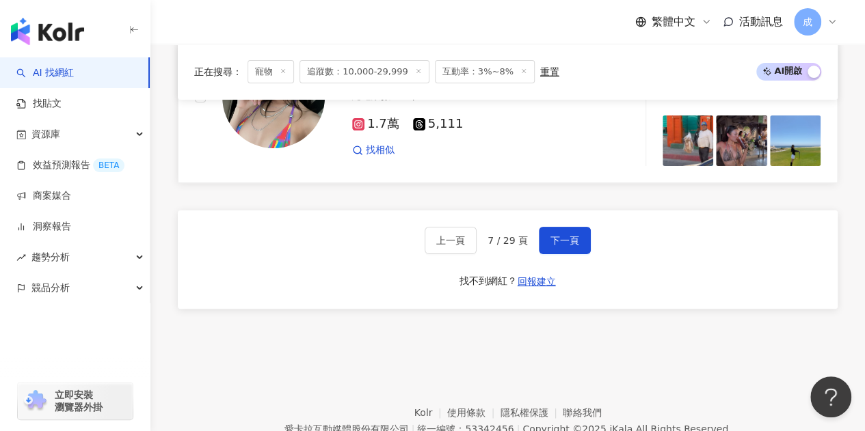
scroll to position [2556, 0]
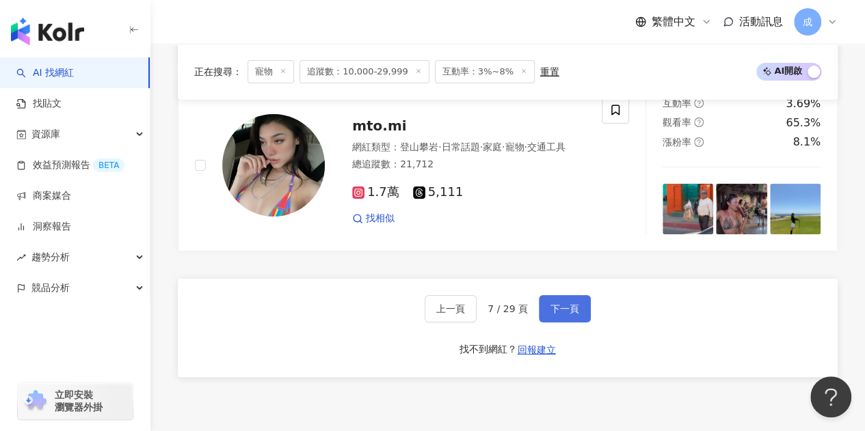
click at [554, 306] on span "下一頁" at bounding box center [564, 309] width 29 height 11
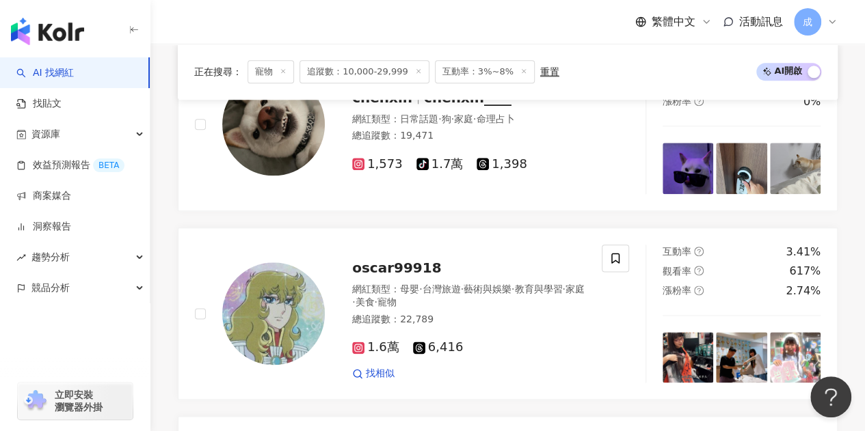
scroll to position [641, 0]
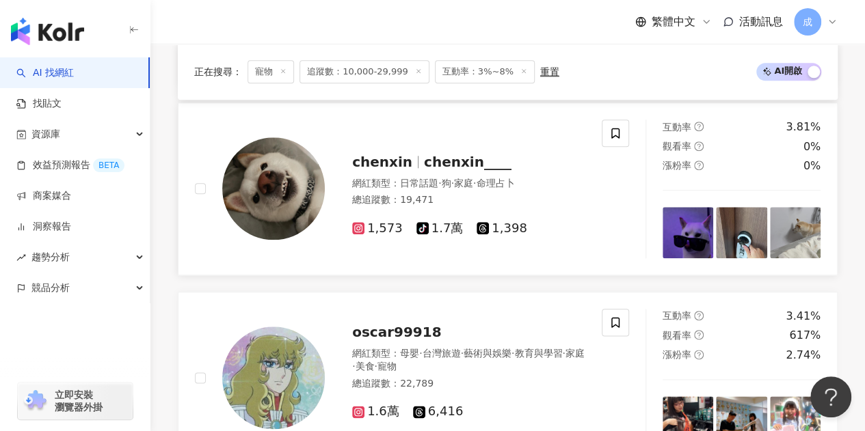
click at [453, 168] on span "chenxin____" at bounding box center [468, 162] width 88 height 16
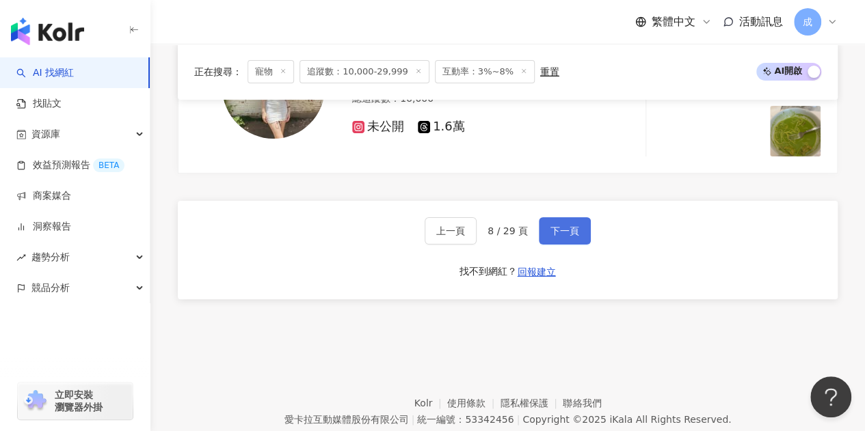
scroll to position [2553, 0]
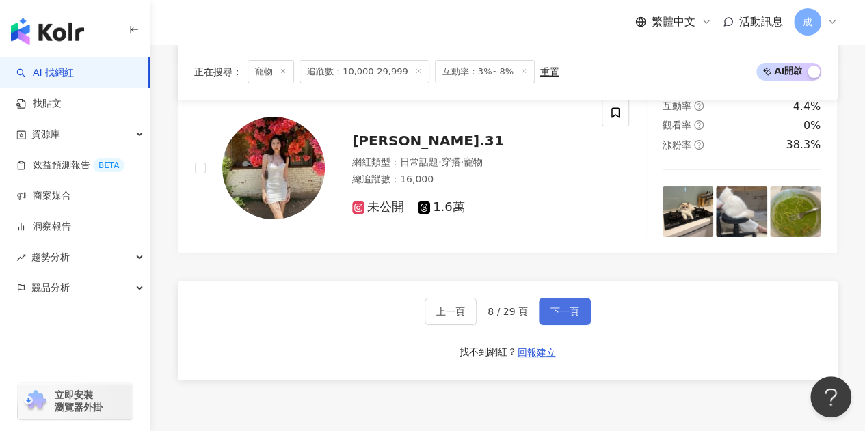
click at [561, 317] on span "下一頁" at bounding box center [564, 311] width 29 height 11
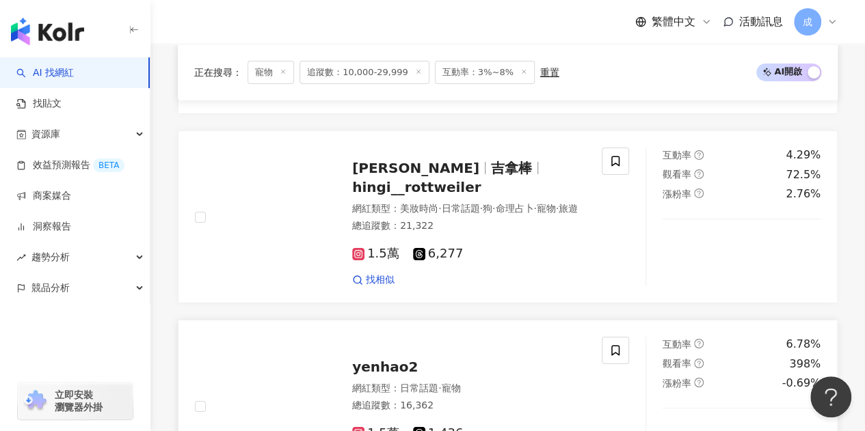
scroll to position [2219, 0]
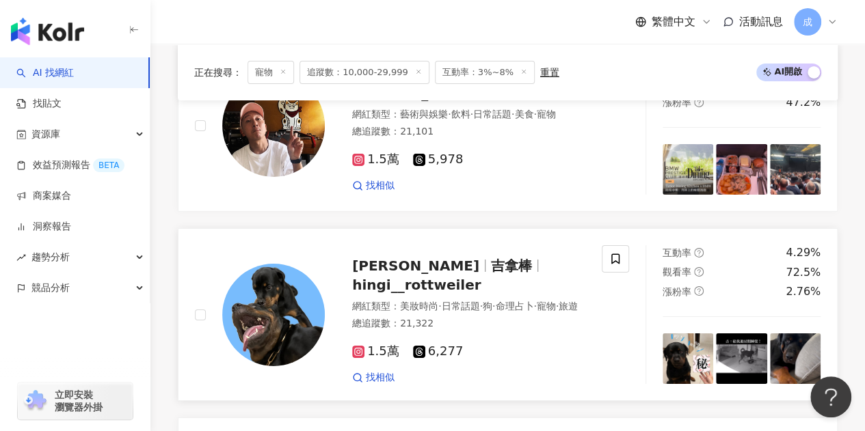
click at [481, 285] on span "hingi__rottweiler" at bounding box center [416, 285] width 129 height 16
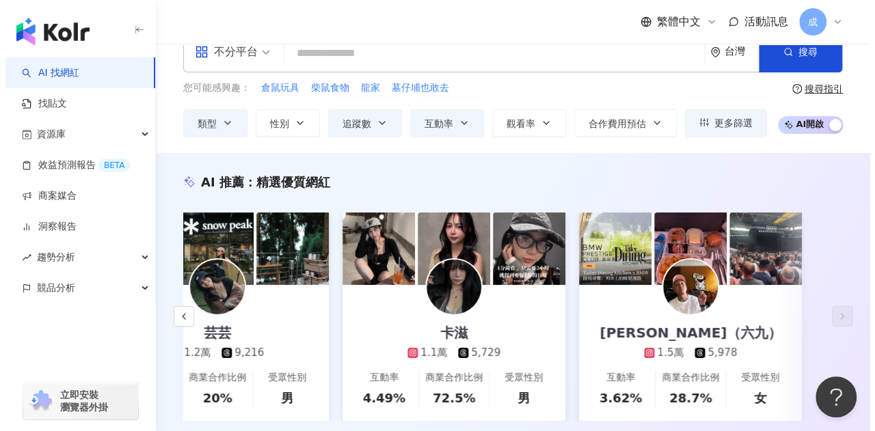
scroll to position [0, 0]
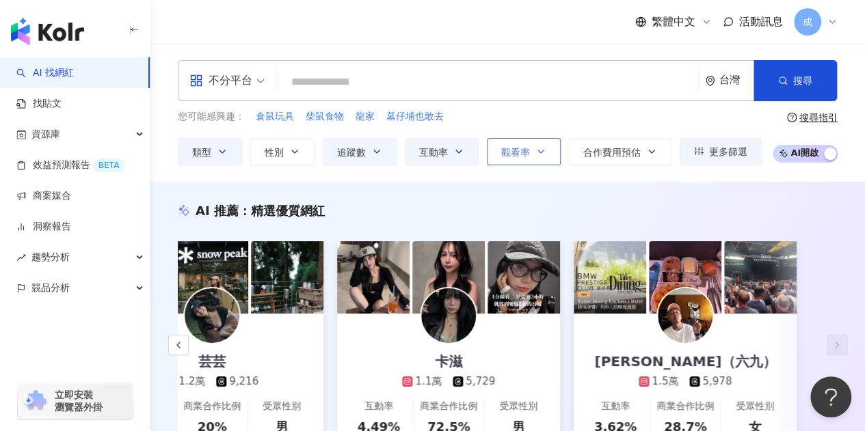
click at [535, 151] on icon "button" at bounding box center [540, 151] width 11 height 11
click at [835, 217] on div "AI 推薦 ： 精選優質網紅" at bounding box center [508, 210] width 660 height 17
click at [721, 153] on span "更多篩選" at bounding box center [728, 151] width 38 height 11
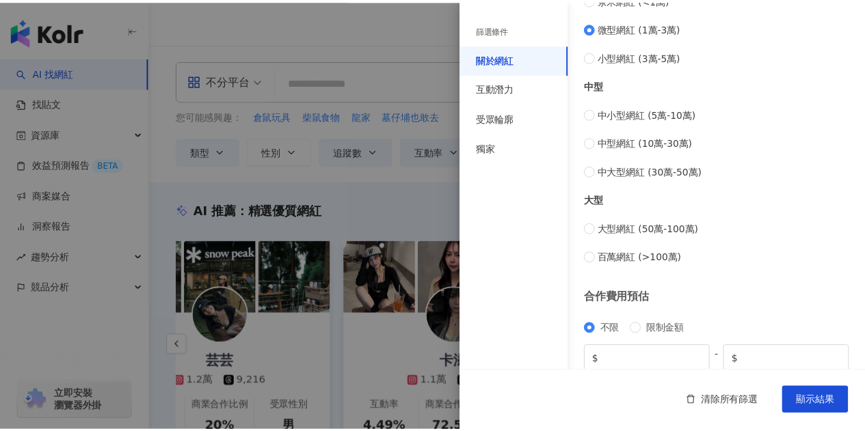
scroll to position [598, 0]
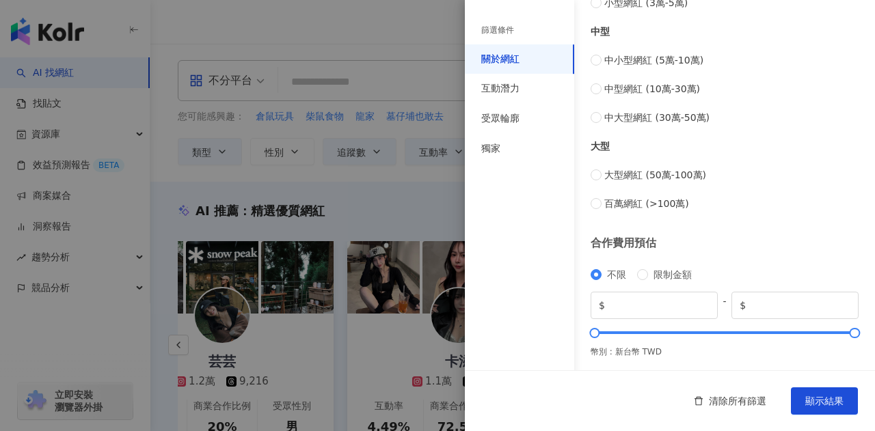
click at [427, 210] on div at bounding box center [437, 215] width 875 height 431
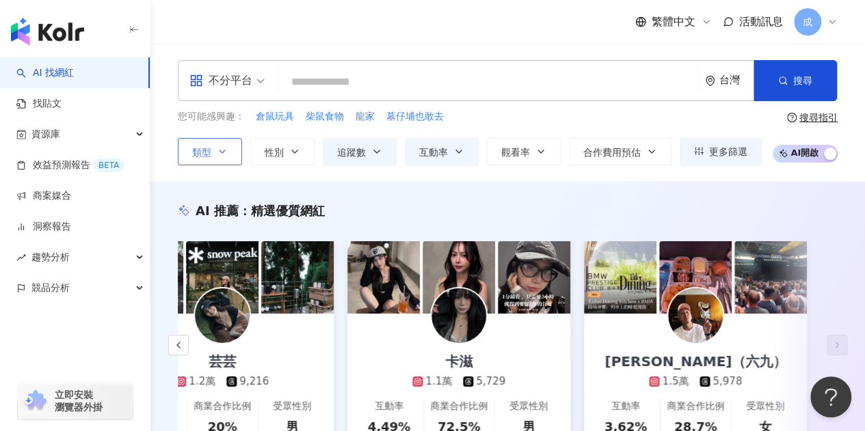
click at [216, 155] on button "類型" at bounding box center [210, 151] width 64 height 27
click at [622, 200] on div "AI 推薦 ： 精選優質網紅 Alice Chen 8,866 2,478 互動率 6.91% 商業合作比例 25% 受眾性別 男 BOBOMOM粉絲團 2.…" at bounding box center [507, 340] width 714 height 317
click at [123, 143] on div "資源庫" at bounding box center [75, 134] width 150 height 31
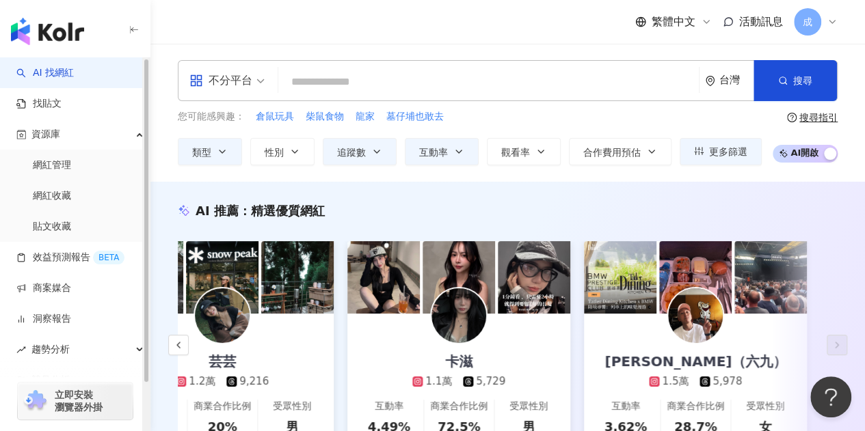
click at [400, 190] on div "AI 推薦 ： 精選優質網紅 Alice Chen 8,866 2,478 互動率 6.91% 商業合作比例 25% 受眾性別 男 BOBOMOM粉絲團 2.…" at bounding box center [507, 340] width 714 height 317
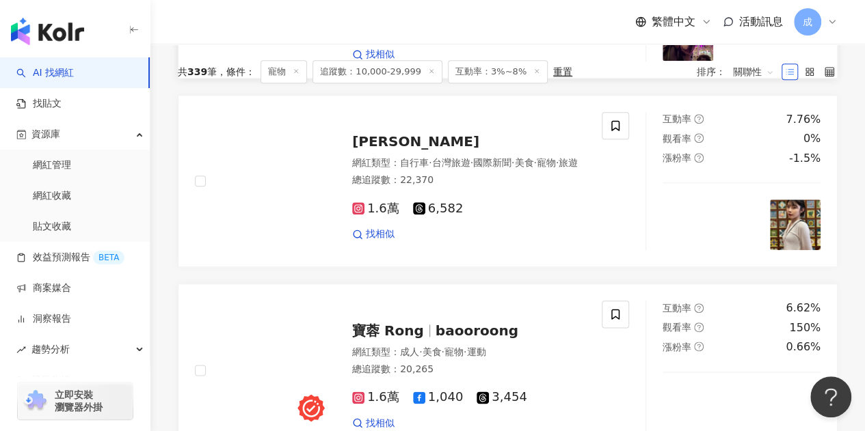
scroll to position [410, 0]
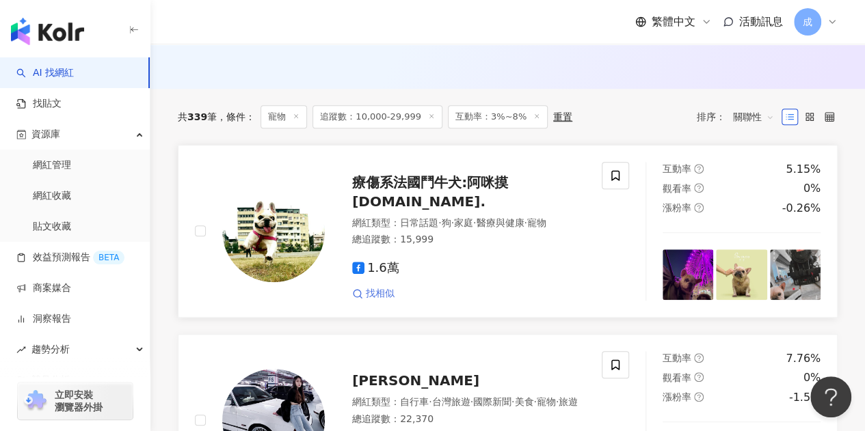
click at [384, 301] on span "找相似" at bounding box center [380, 294] width 29 height 14
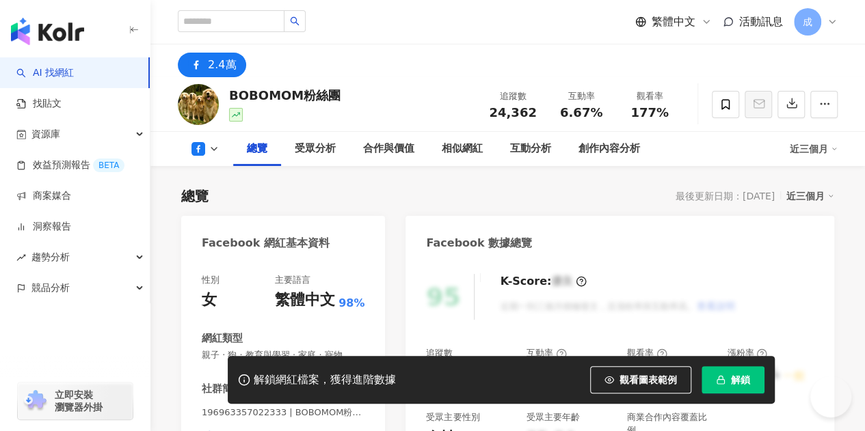
click at [222, 132] on div "總覽 受眾分析 合作與價值 相似網紅 互動分析 創作內容分析 近三個月" at bounding box center [508, 149] width 660 height 34
click at [226, 67] on div "2.4萬" at bounding box center [222, 64] width 28 height 19
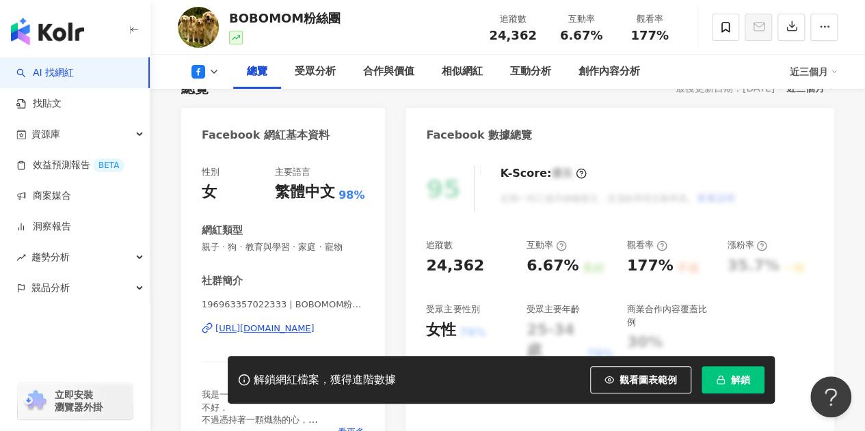
scroll to position [137, 0]
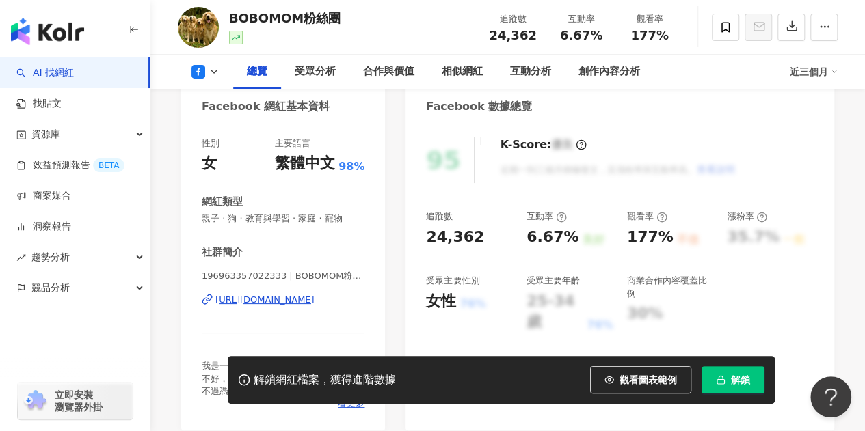
click at [265, 300] on div "[URL][DOMAIN_NAME]" at bounding box center [264, 300] width 99 height 12
drag, startPoint x: 524, startPoint y: 237, endPoint x: 582, endPoint y: 232, distance: 58.4
click at [582, 232] on div "追蹤數 24,362 互動率 6.67% 良好 觀看率 177% 不佳 漲粉率 35.7% 一般 受眾主要性別 女性 76% 受眾主要年齡 25-34 歲 7…" at bounding box center [620, 272] width 388 height 122
copy div "6.67% 良好"
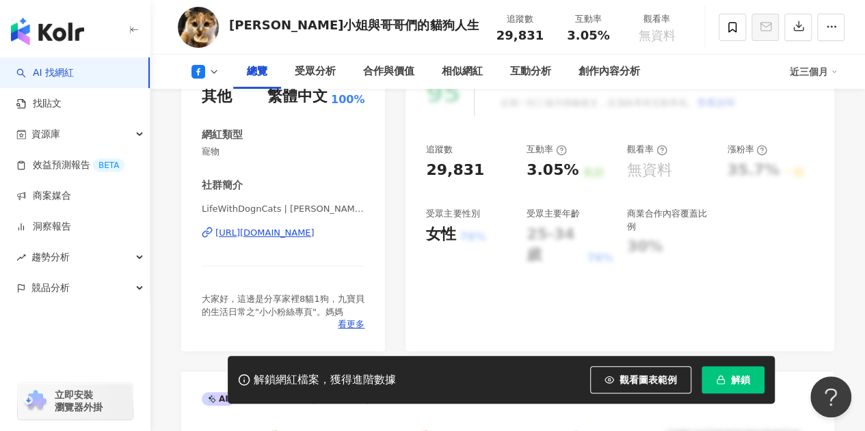
scroll to position [205, 0]
click at [278, 231] on div "https://www.facebook.com/106836797478690" at bounding box center [264, 232] width 99 height 12
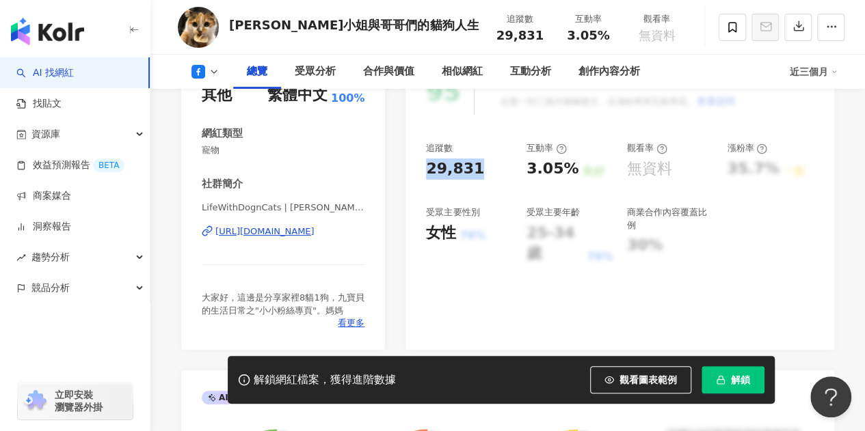
drag, startPoint x: 428, startPoint y: 168, endPoint x: 481, endPoint y: 169, distance: 53.3
click at [481, 169] on div "29,831" at bounding box center [469, 169] width 87 height 21
copy div "29,831"
drag, startPoint x: 524, startPoint y: 172, endPoint x: 569, endPoint y: 169, distance: 45.2
click at [569, 169] on div "追蹤數 29,831 互動率 3.05% 良好 觀看率 無資料 漲粉率 35.7% 一般 受眾主要性別 女性 76% 受眾主要年齡 25-34 歲 76% 商…" at bounding box center [620, 203] width 388 height 122
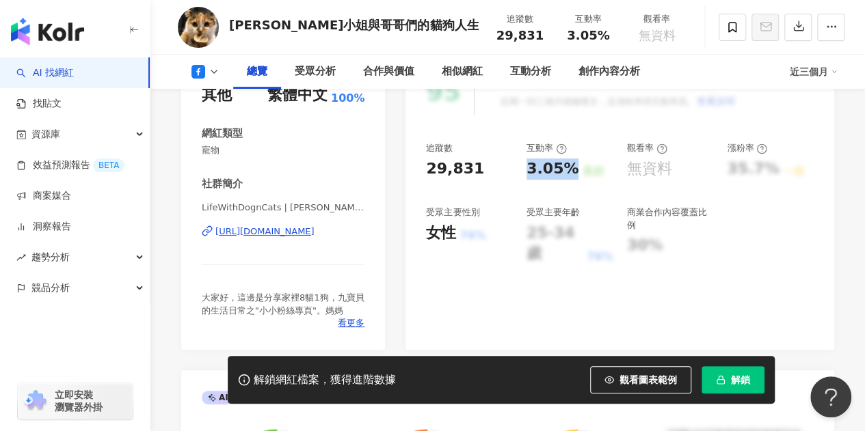
copy div "3.05%"
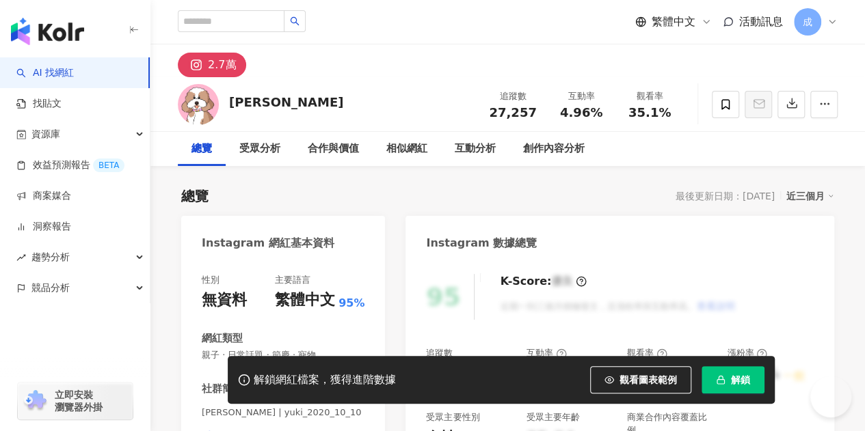
click at [314, 431] on div "https://www.instagram.com/yuki_2020_10_10/" at bounding box center [264, 437] width 99 height 12
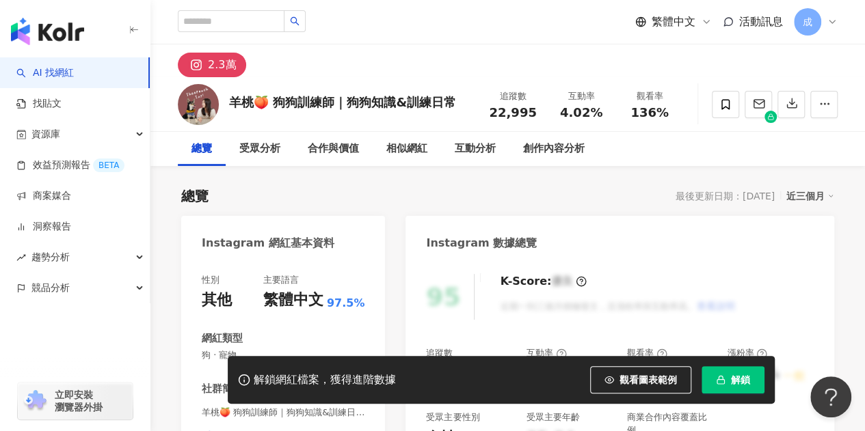
scroll to position [137, 0]
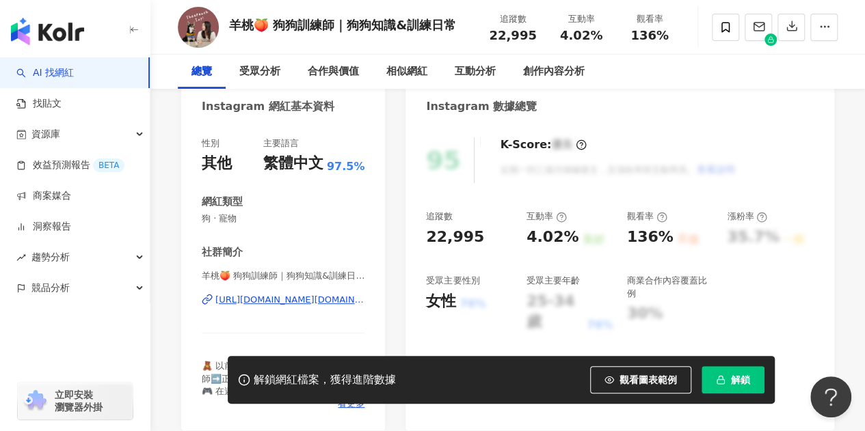
click at [329, 299] on div "https://www.instagram.com/sheepeach.dogtrainer/" at bounding box center [289, 300] width 149 height 12
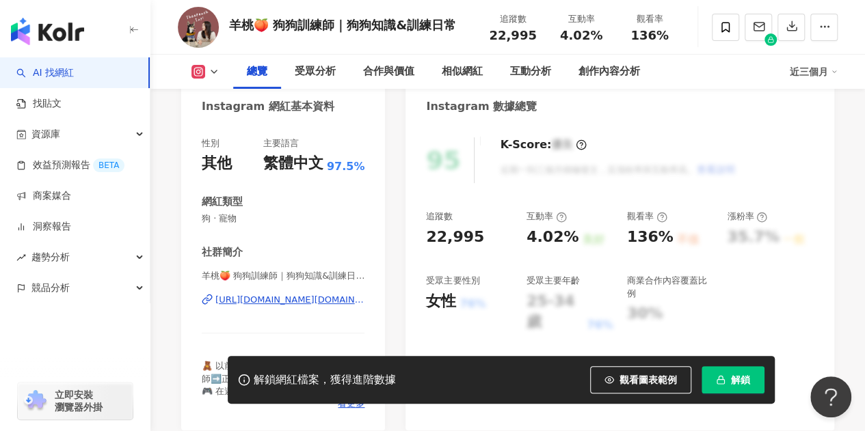
scroll to position [0, 0]
drag, startPoint x: 524, startPoint y: 238, endPoint x: 571, endPoint y: 235, distance: 47.3
click at [571, 235] on div "追蹤數 22,995 互動率 4.02% 良好 觀看率 136% 不佳 漲粉率 35.7% 一般 受眾主要性別 女性 76% 受眾主要年齡 25-34 歲 7…" at bounding box center [620, 272] width 388 height 122
copy div "4.02%"
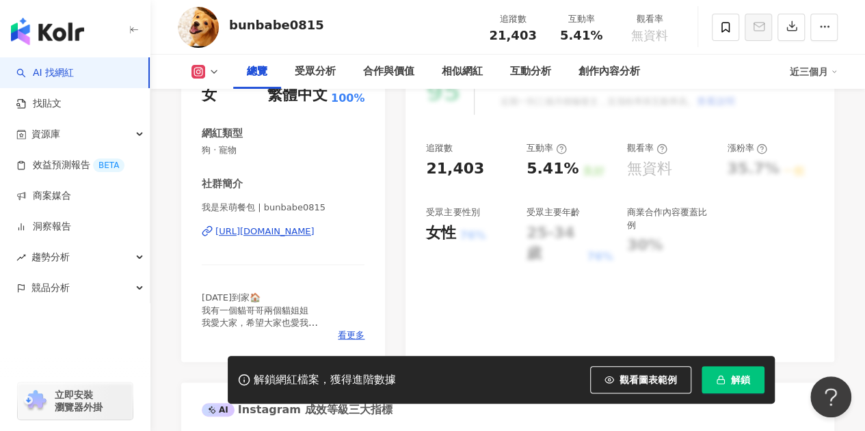
click at [256, 236] on div "https://www.instagram.com/bunbabe0815/" at bounding box center [264, 232] width 99 height 12
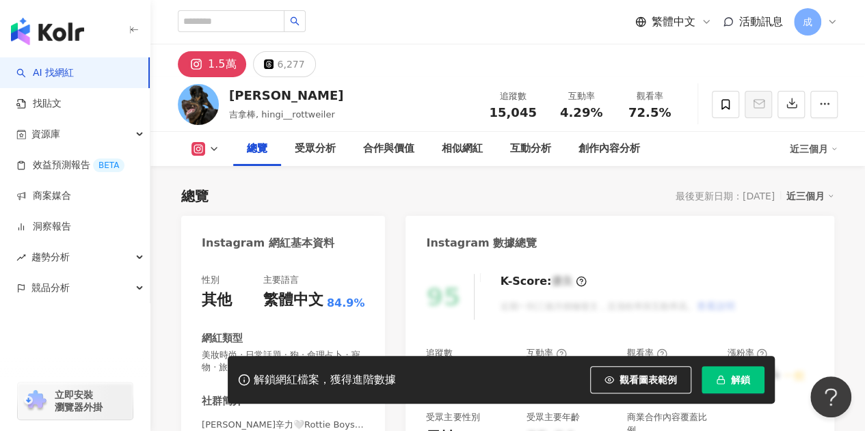
scroll to position [273, 0]
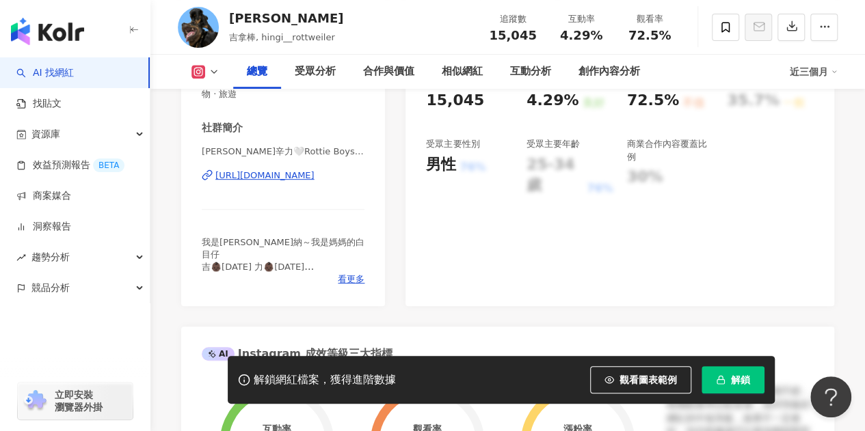
click at [312, 177] on div "[URL][DOMAIN_NAME]" at bounding box center [264, 176] width 99 height 12
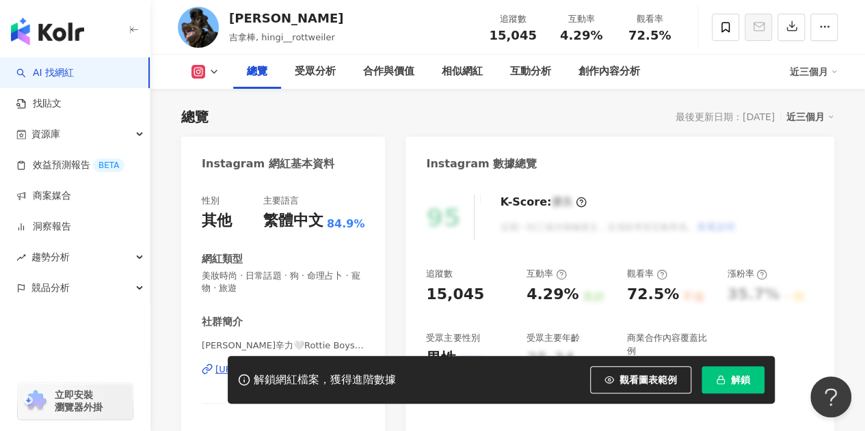
scroll to position [137, 0]
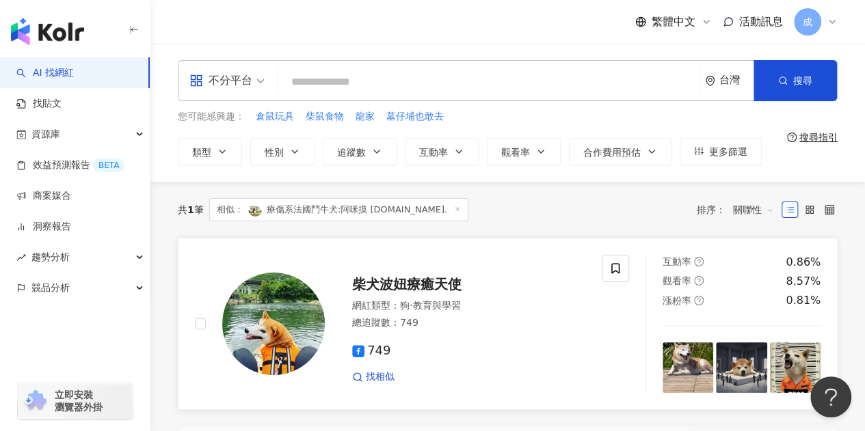
click at [446, 284] on span "柴犬波妞療癒天使" at bounding box center [406, 284] width 109 height 16
